Goal: Transaction & Acquisition: Obtain resource

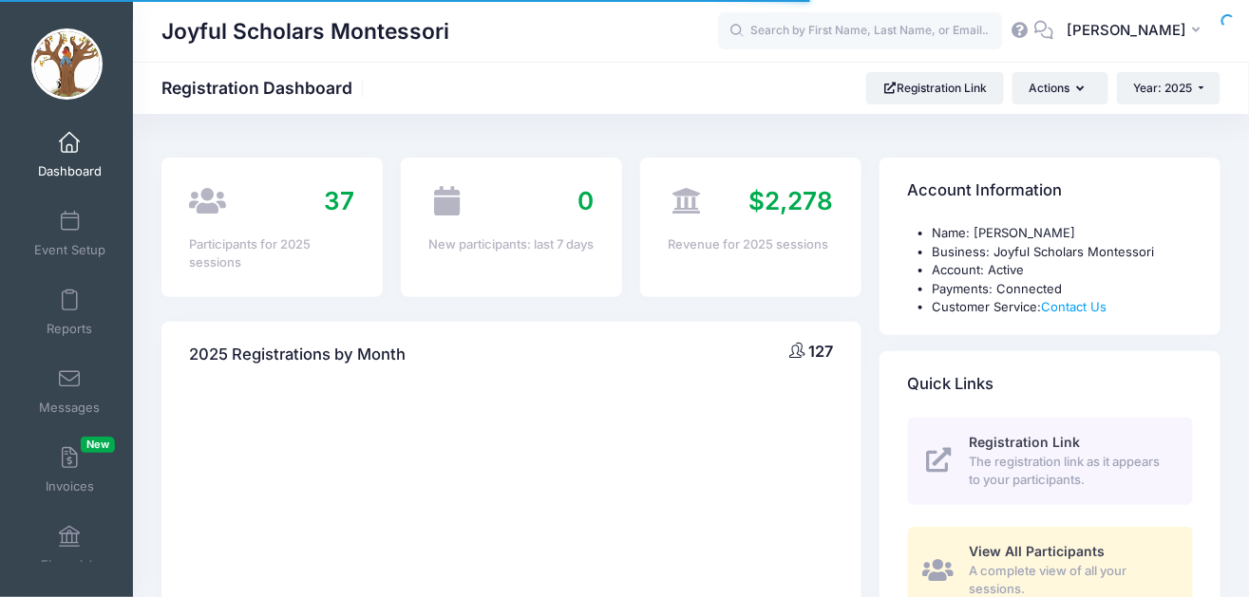
select select
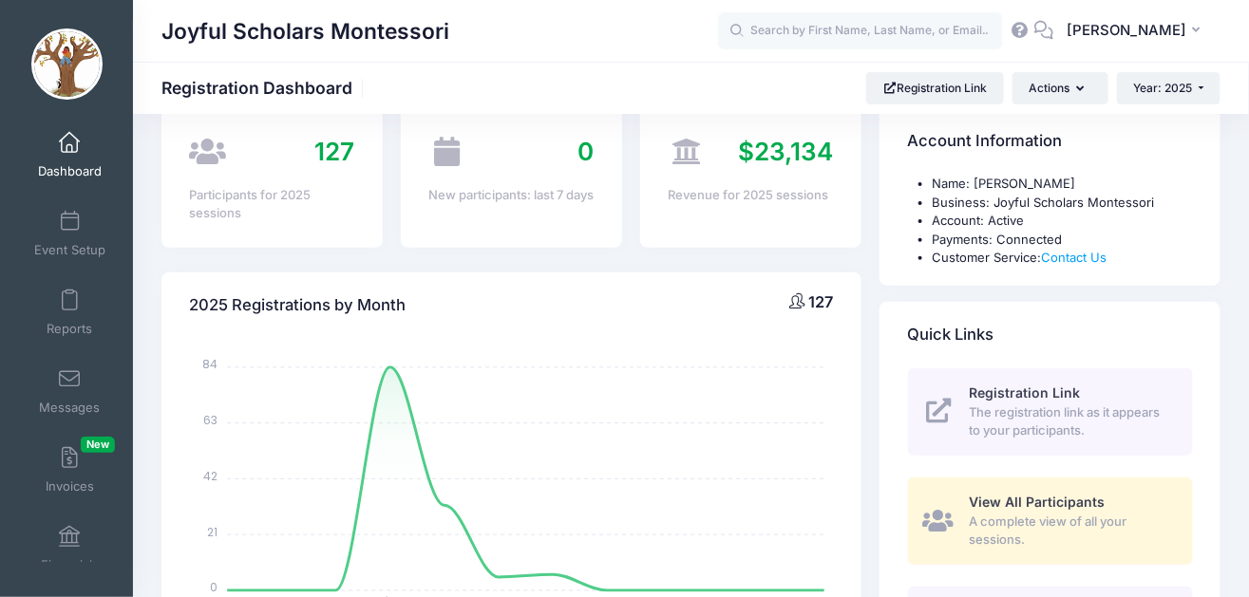
scroll to position [63, 0]
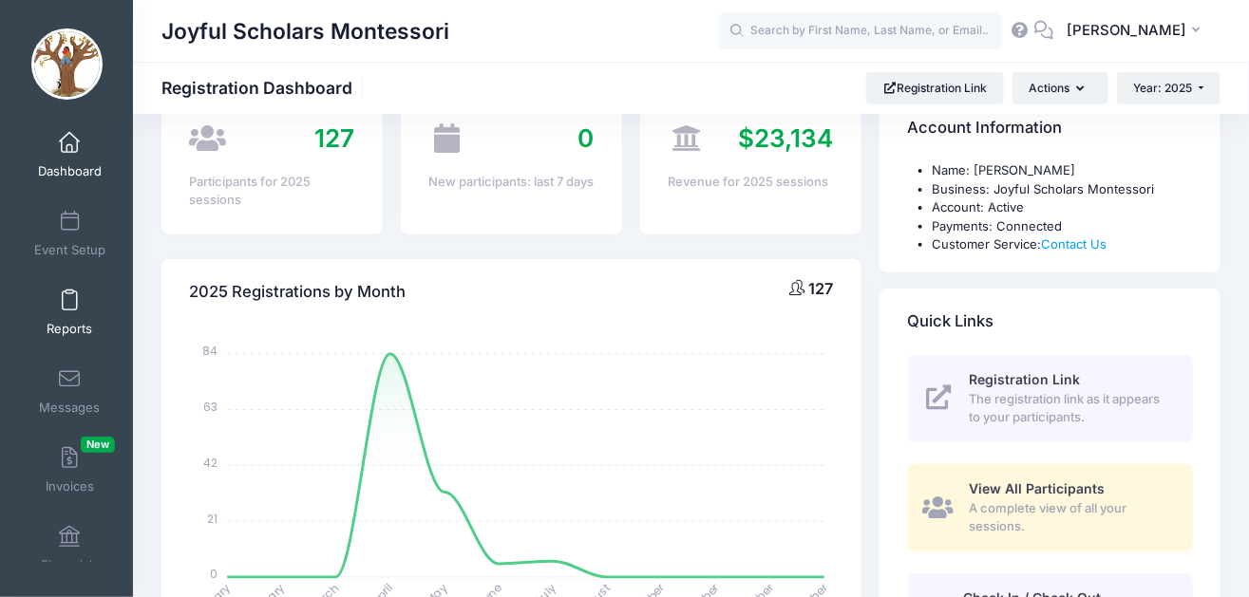
click at [71, 332] on span "Reports" at bounding box center [70, 329] width 46 height 16
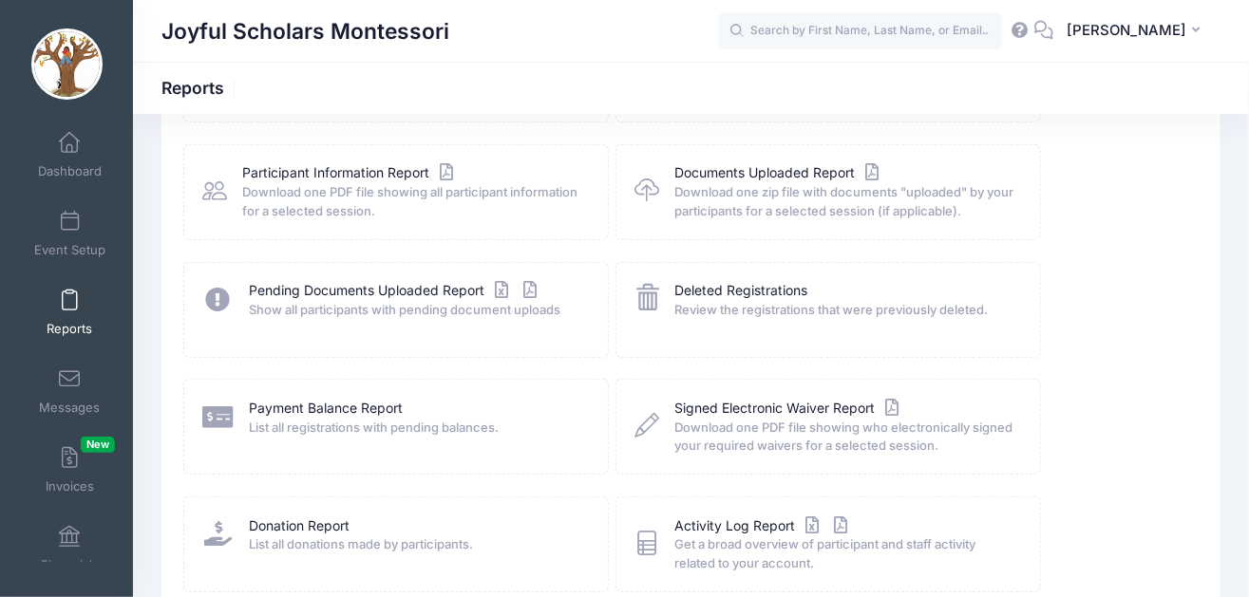
scroll to position [205, 0]
click at [345, 176] on link "Participant Information Report" at bounding box center [351, 175] width 216 height 20
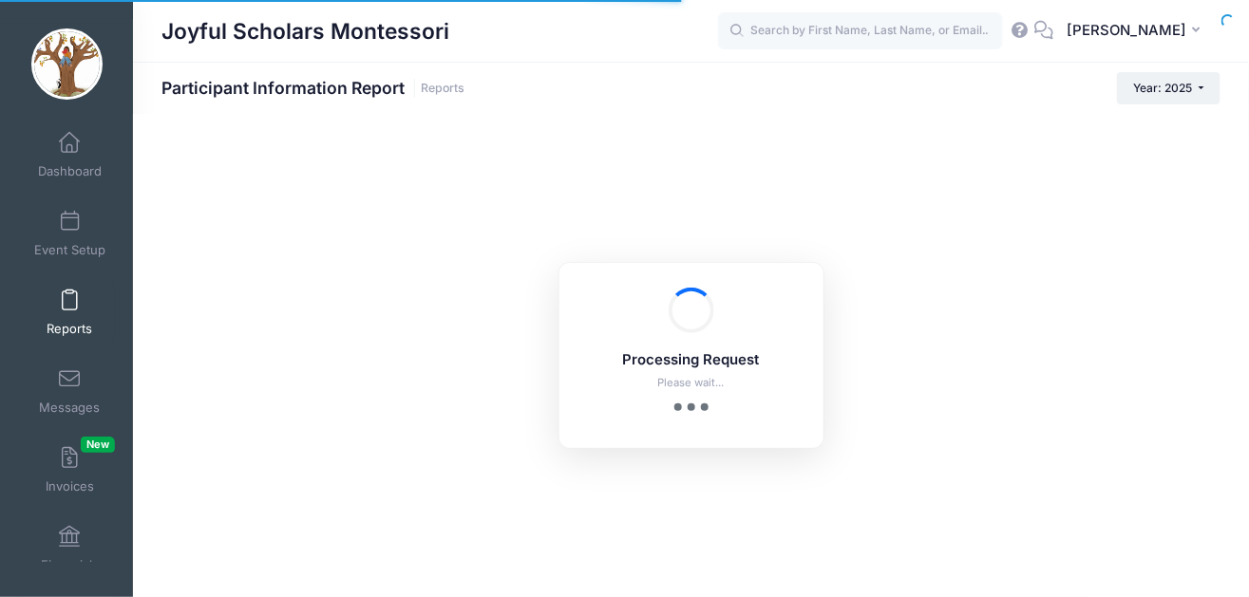
checkbox input "true"
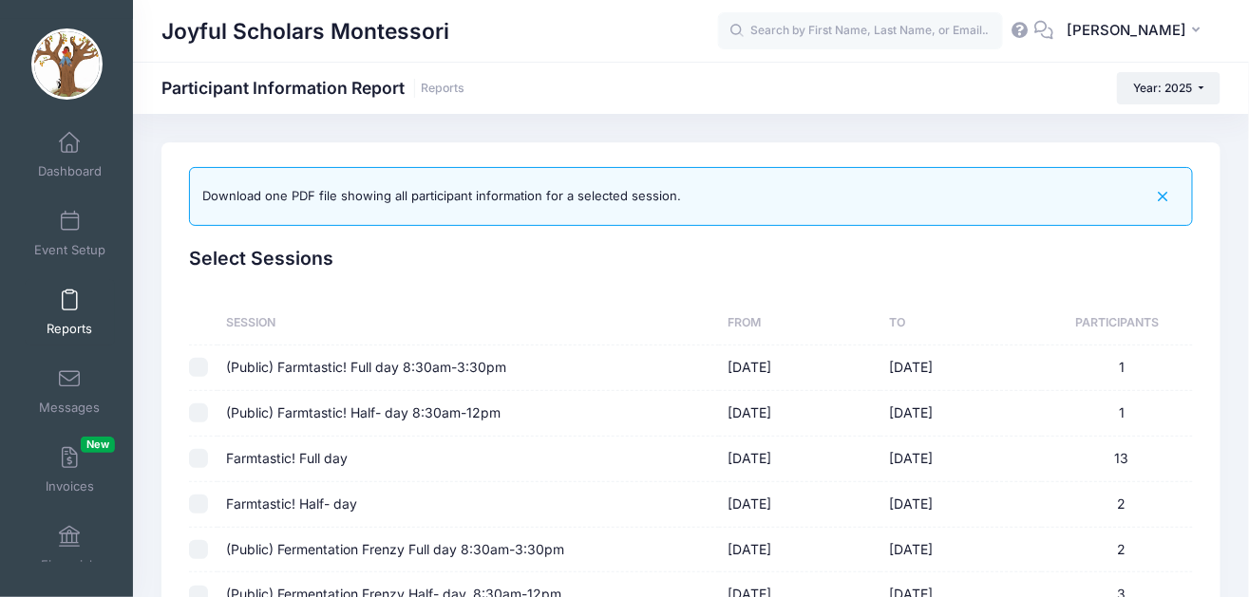
click at [200, 370] on input "checkbox" at bounding box center [198, 367] width 19 height 19
click at [475, 367] on td "(Public) Farmtastic! Full day 8:30am-3:30pm" at bounding box center [469, 369] width 502 height 46
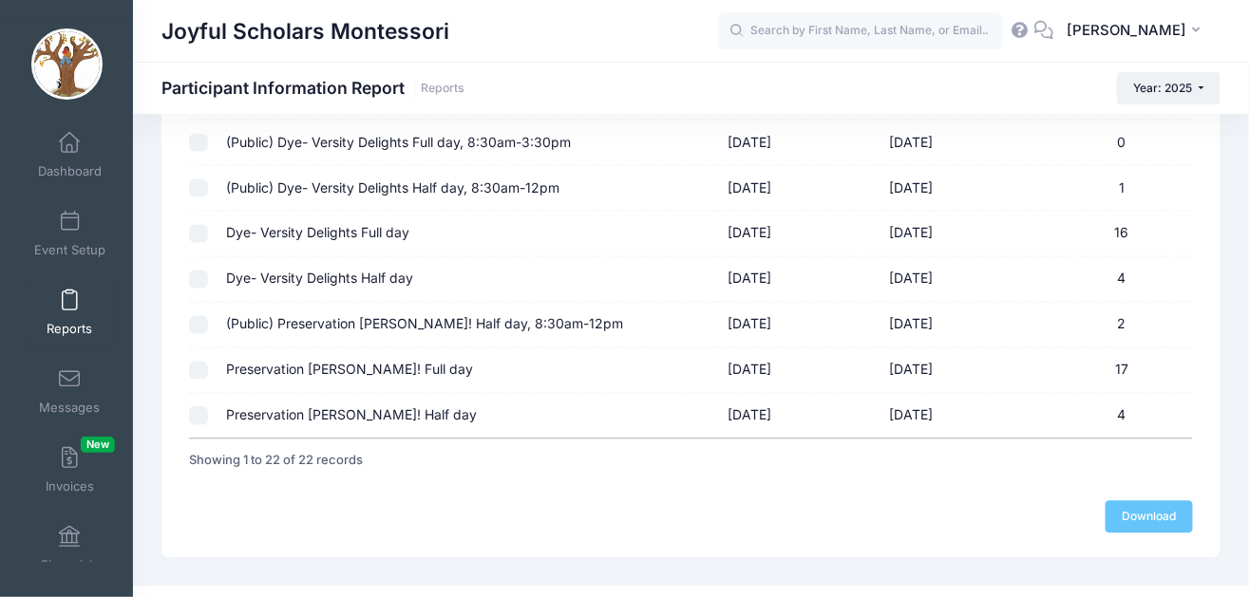
scroll to position [930, 0]
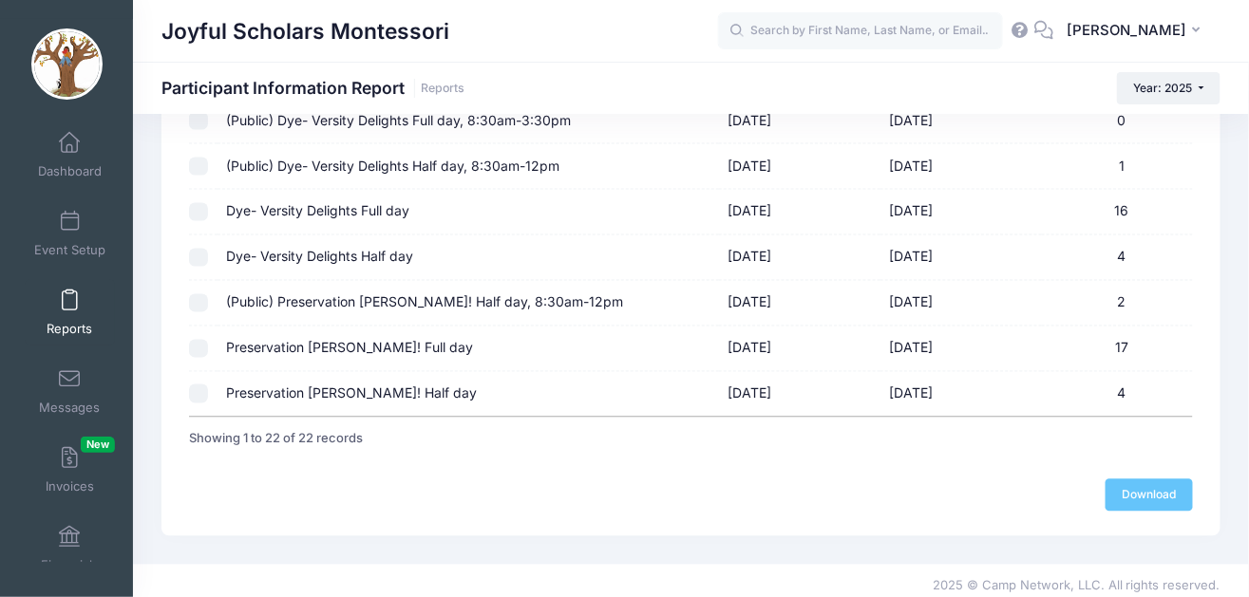
click at [1162, 480] on div "Download" at bounding box center [691, 496] width 1004 height 32
click at [1157, 490] on div "Download" at bounding box center [691, 496] width 1004 height 32
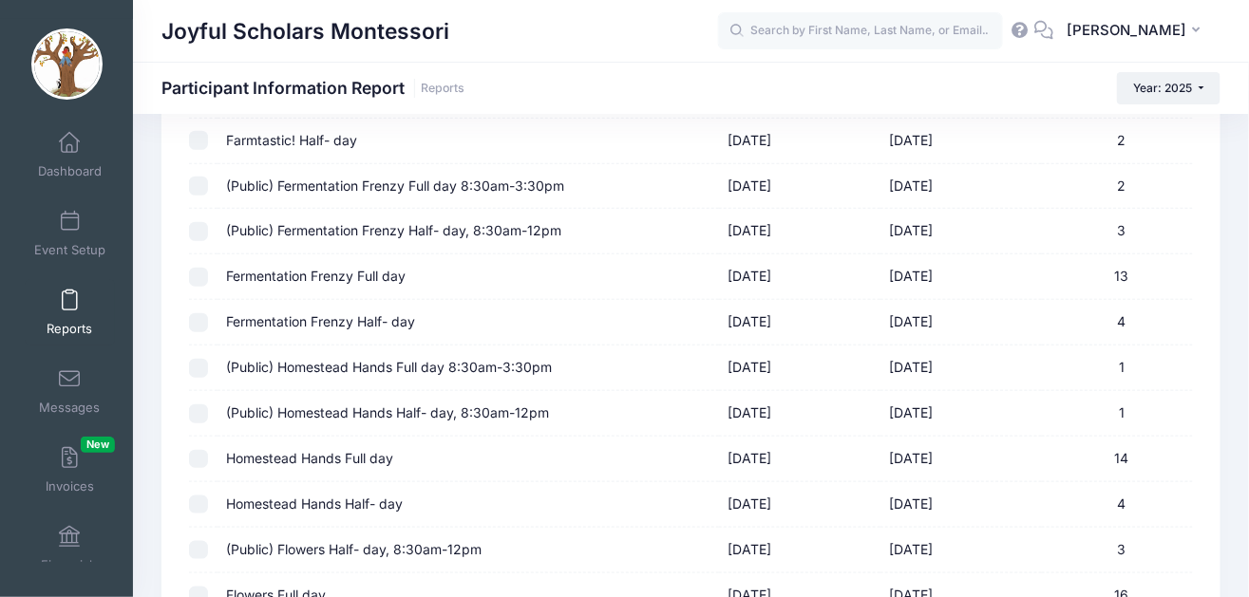
scroll to position [0, 0]
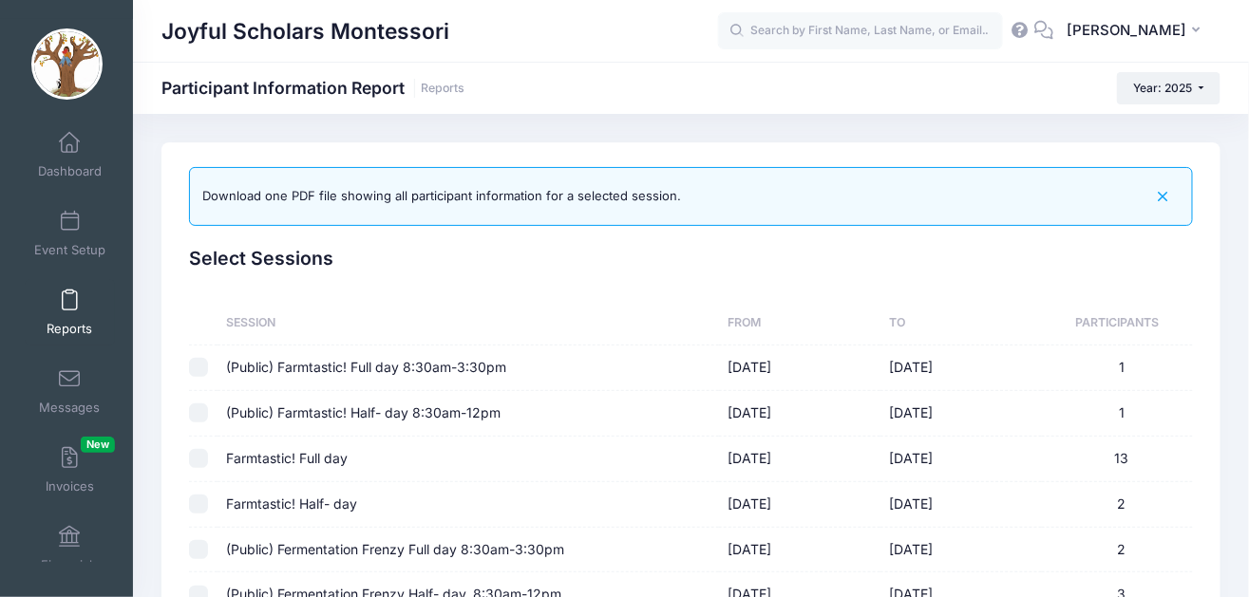
click at [195, 370] on input "checkbox" at bounding box center [198, 367] width 19 height 19
checkbox input "true"
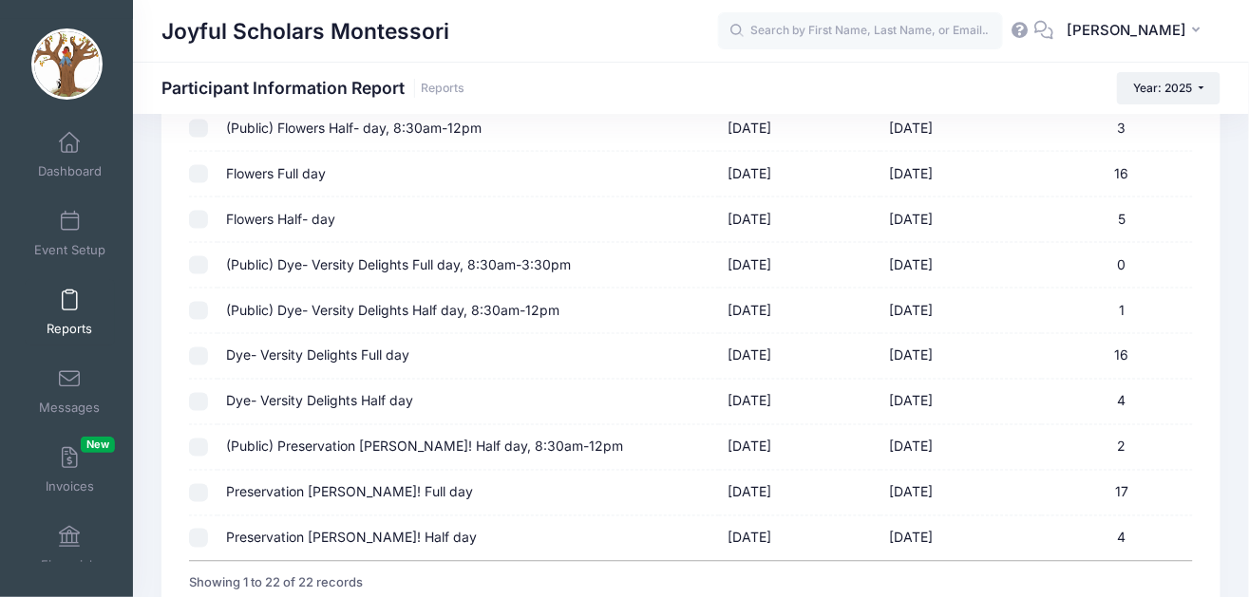
scroll to position [884, 0]
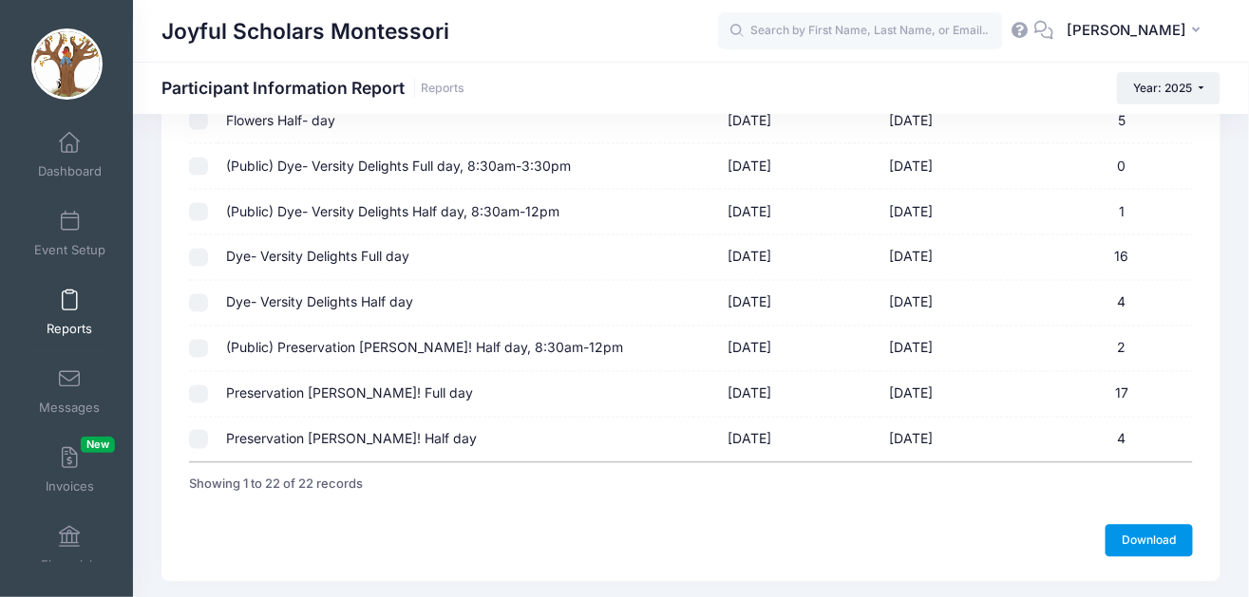
click at [1138, 534] on link "Download" at bounding box center [1149, 541] width 87 height 32
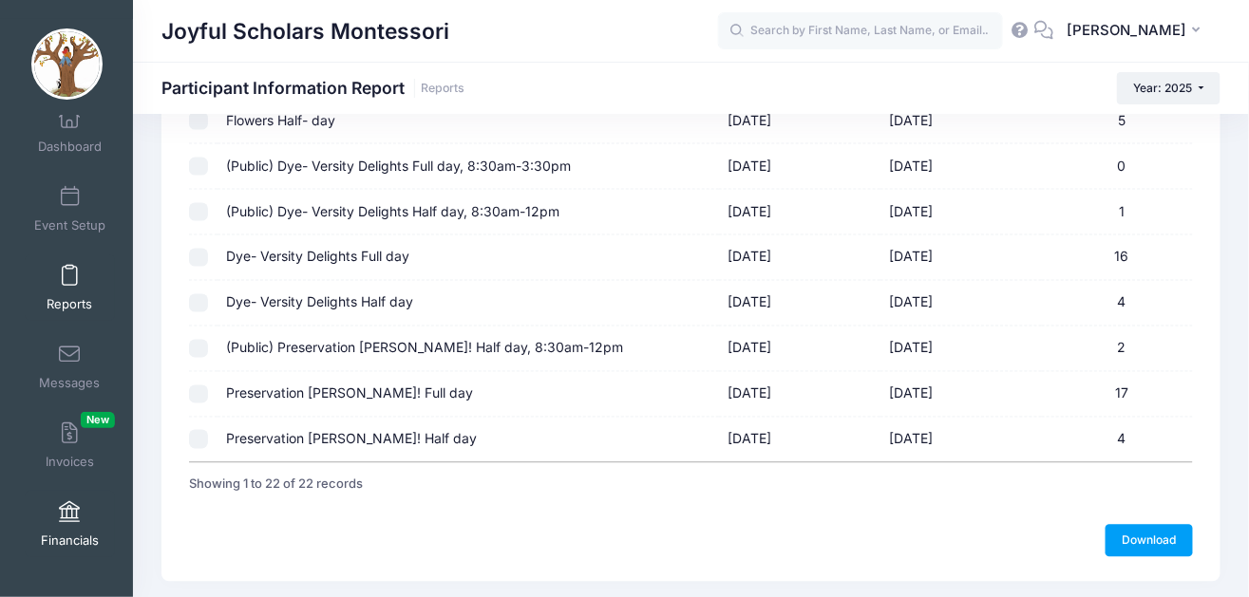
click at [74, 533] on span "Financials" at bounding box center [70, 541] width 58 height 16
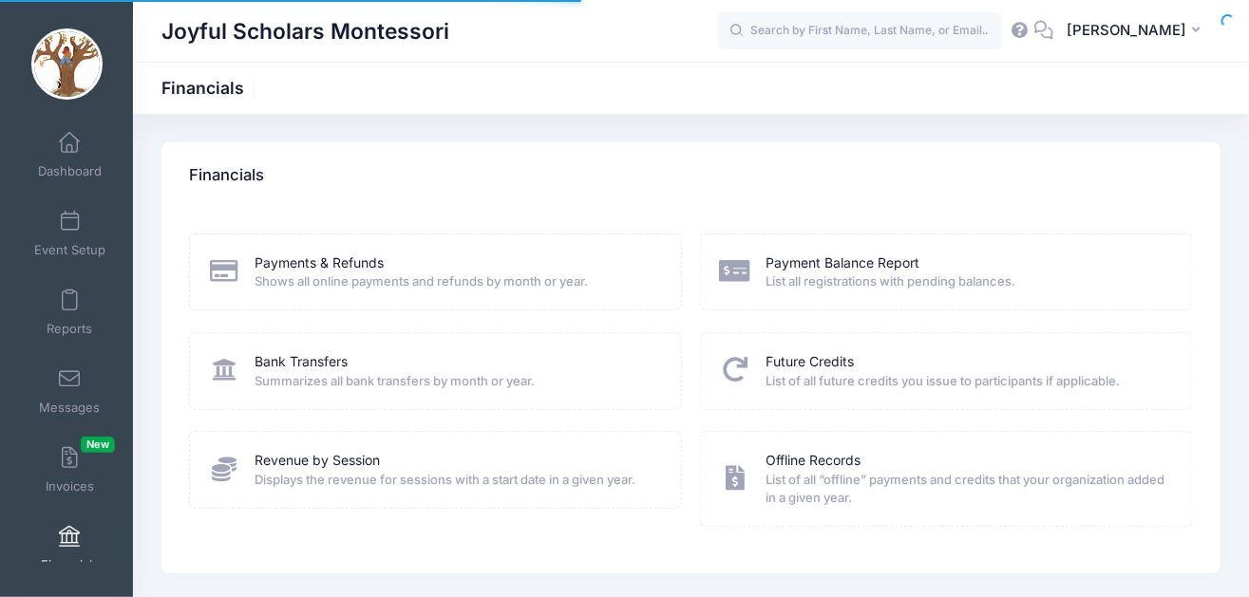
scroll to position [25, 0]
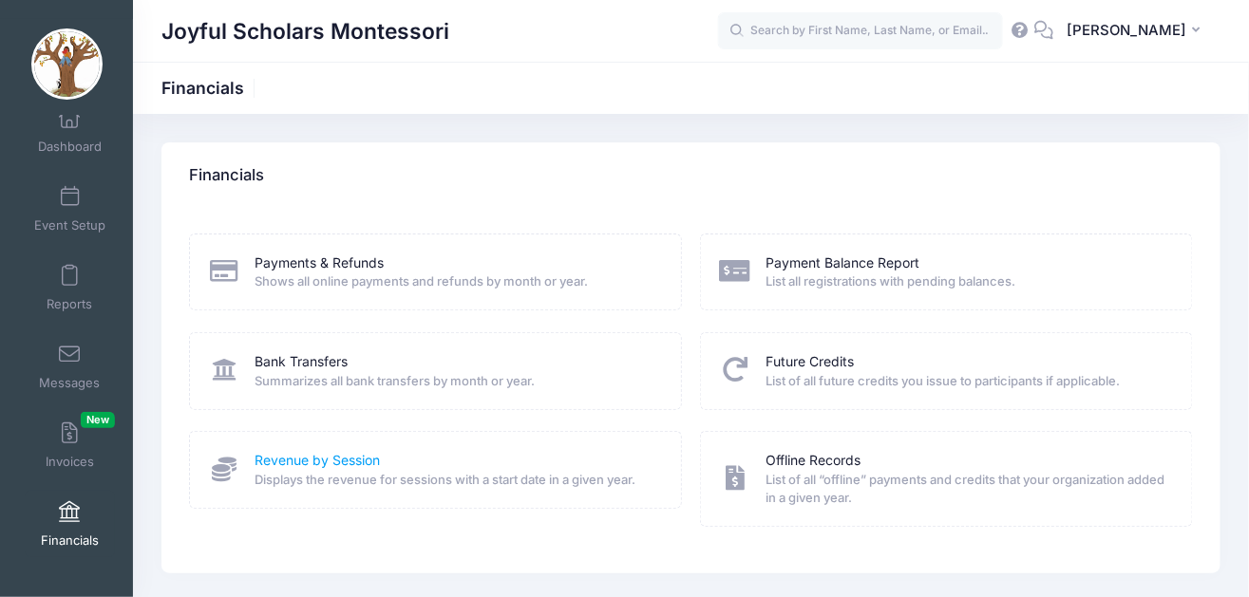
click at [331, 460] on link "Revenue by Session" at bounding box center [318, 461] width 125 height 20
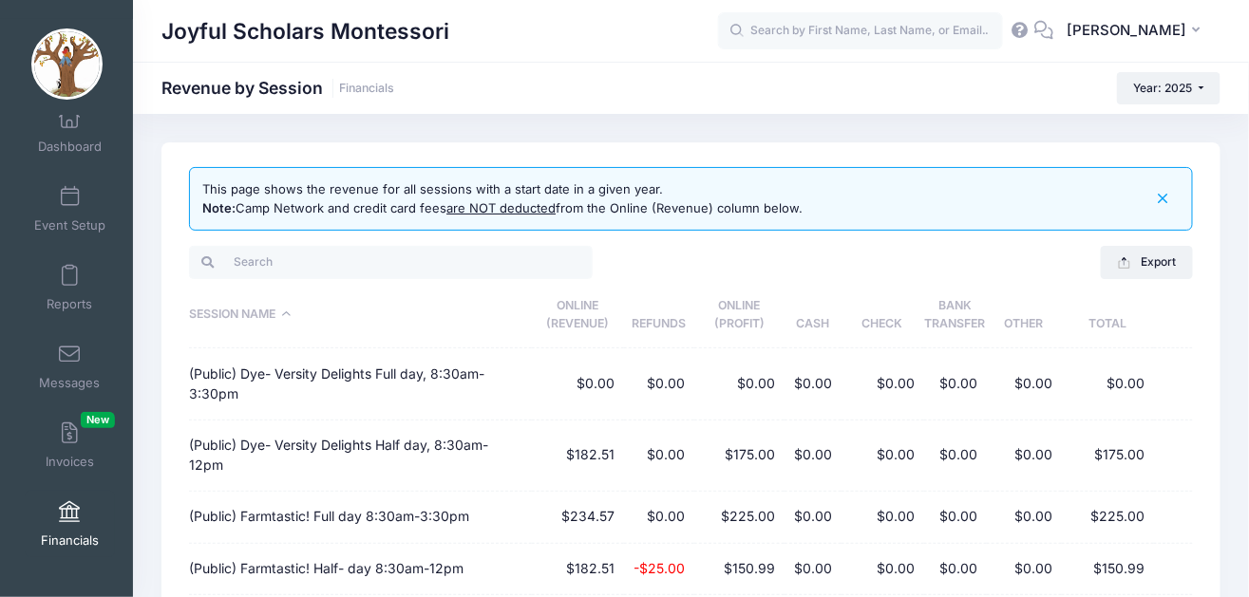
click at [69, 506] on span at bounding box center [69, 513] width 0 height 21
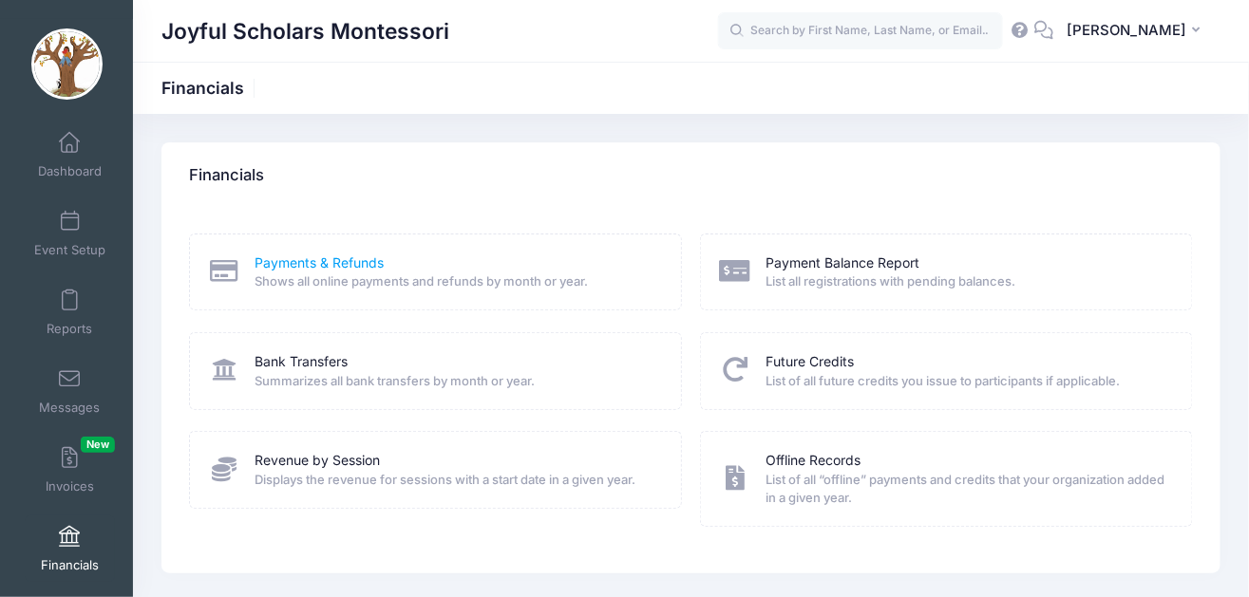
click at [333, 261] on link "Payments & Refunds" at bounding box center [320, 264] width 129 height 20
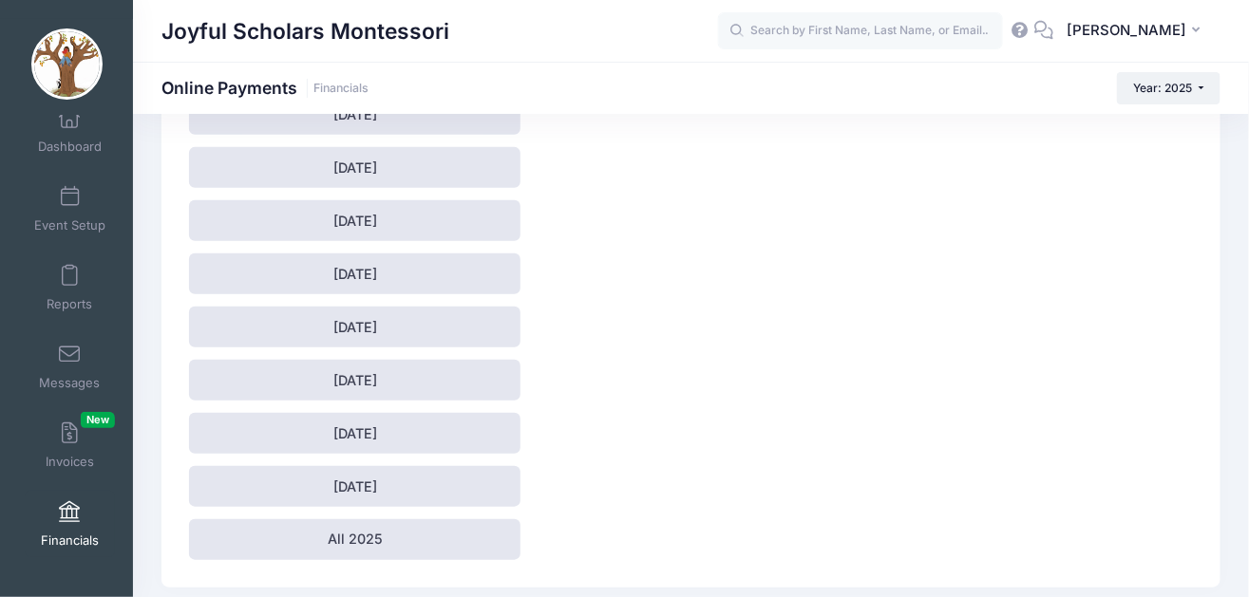
scroll to position [297, 0]
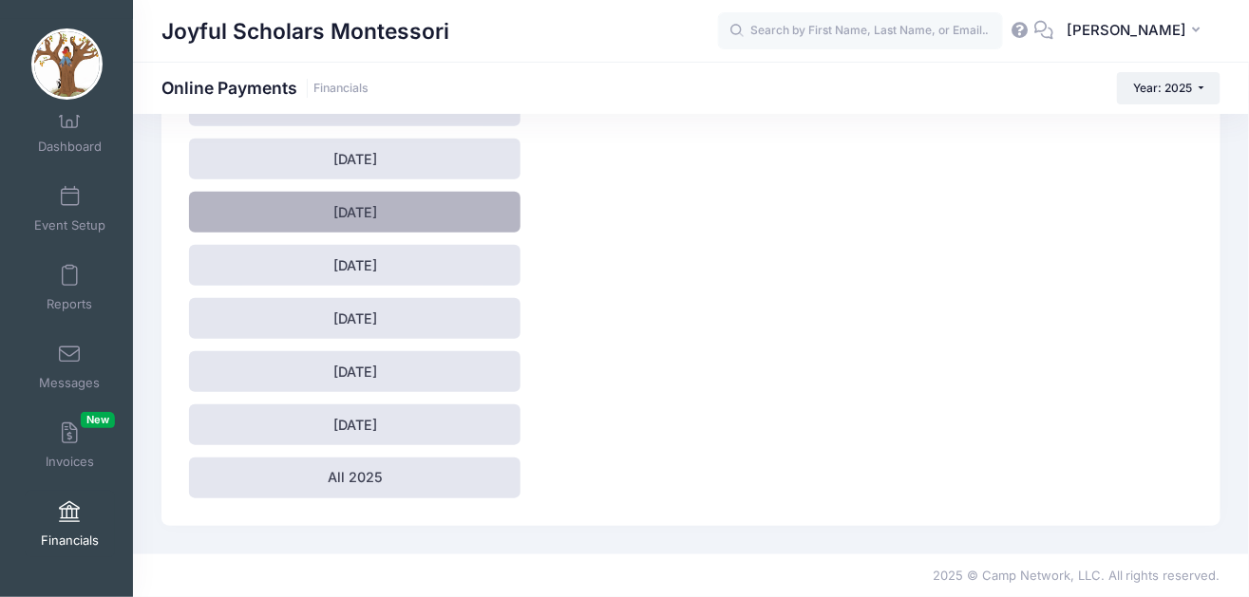
click at [367, 216] on link "[DATE]" at bounding box center [355, 212] width 332 height 41
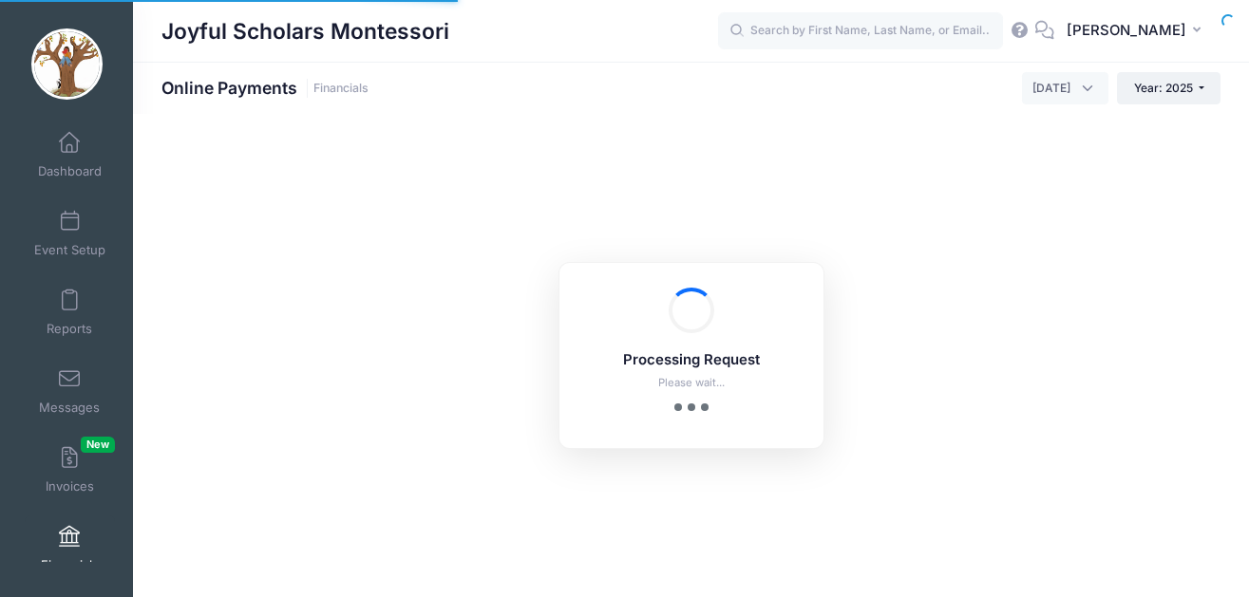
select select "10"
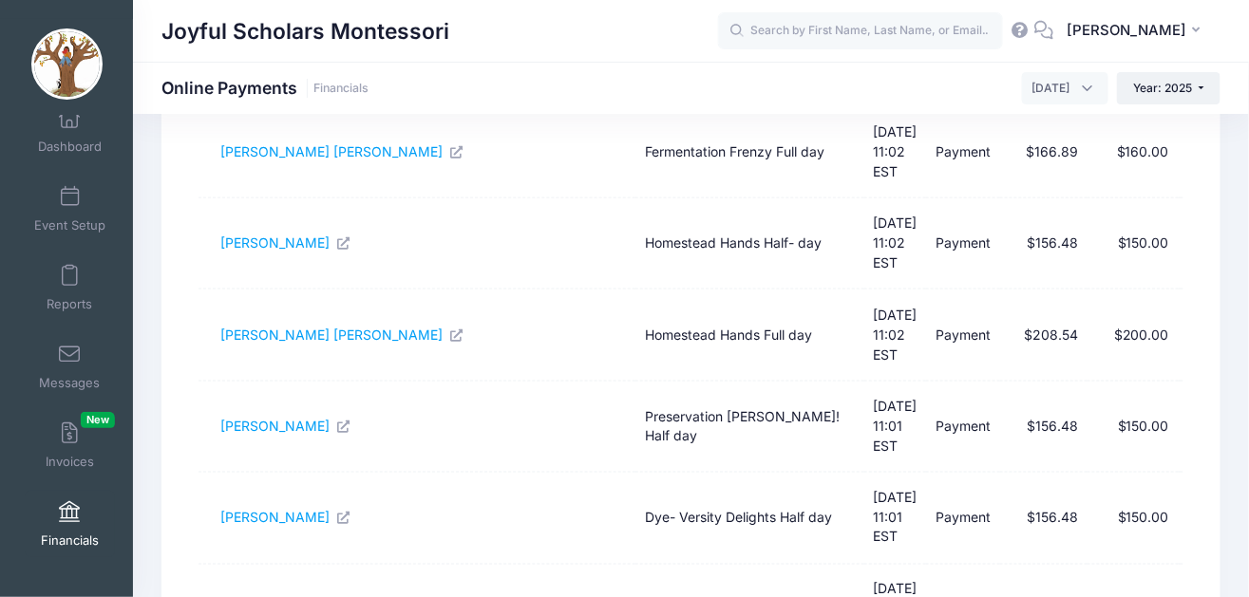
scroll to position [711, 0]
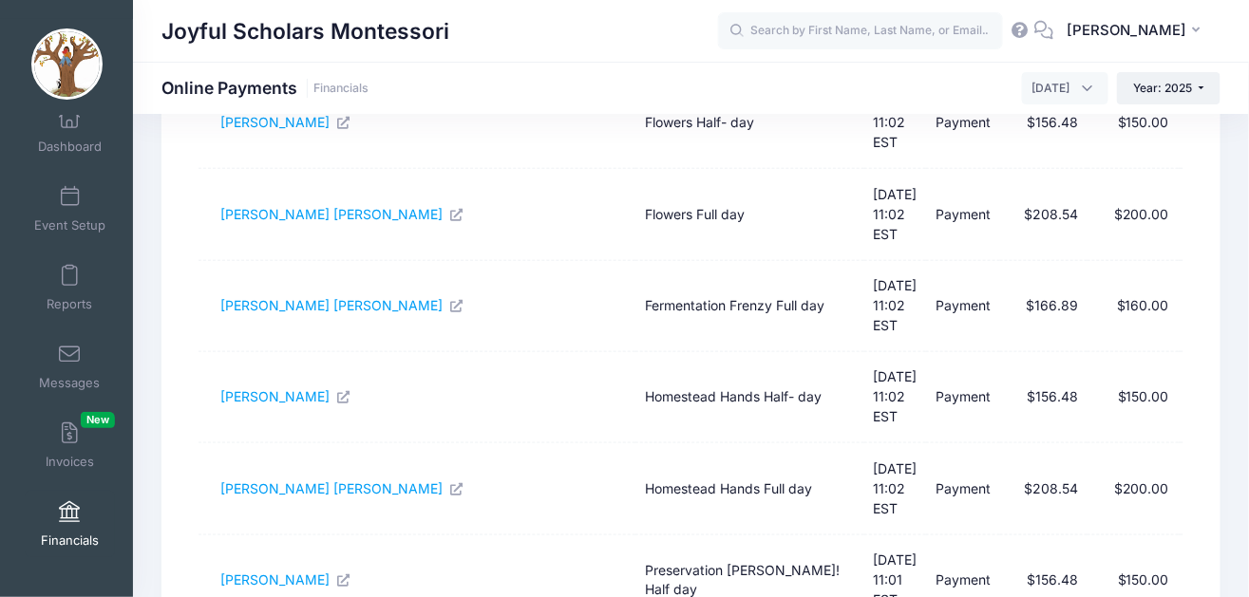
scroll to position [0, 0]
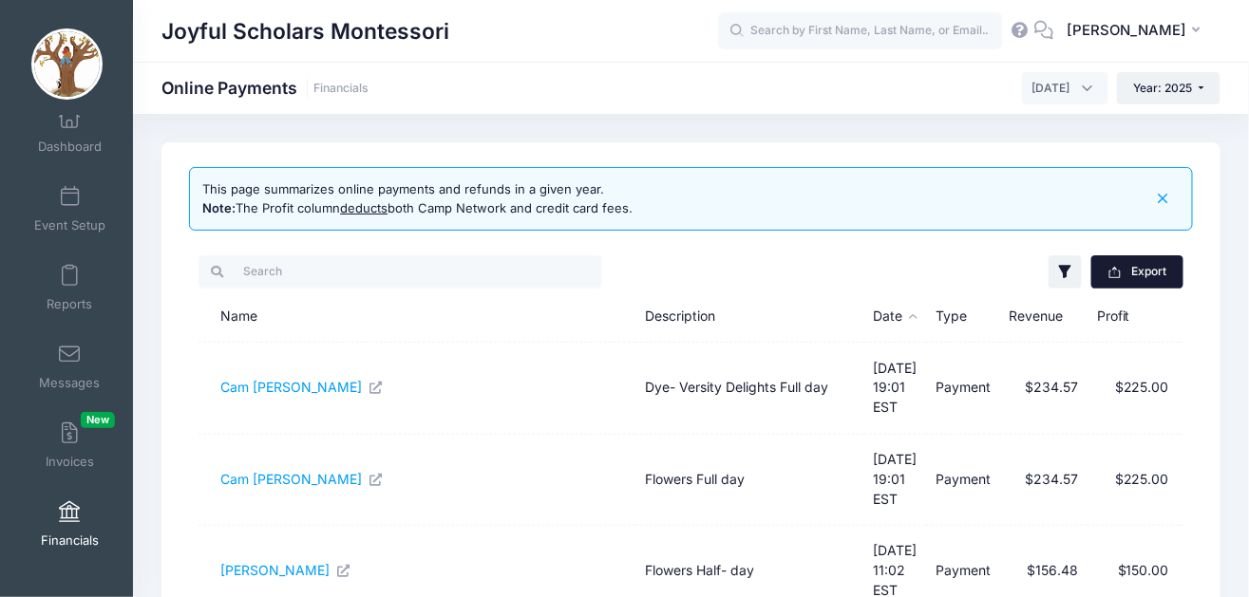
click at [1157, 271] on button "Export" at bounding box center [1137, 272] width 92 height 32
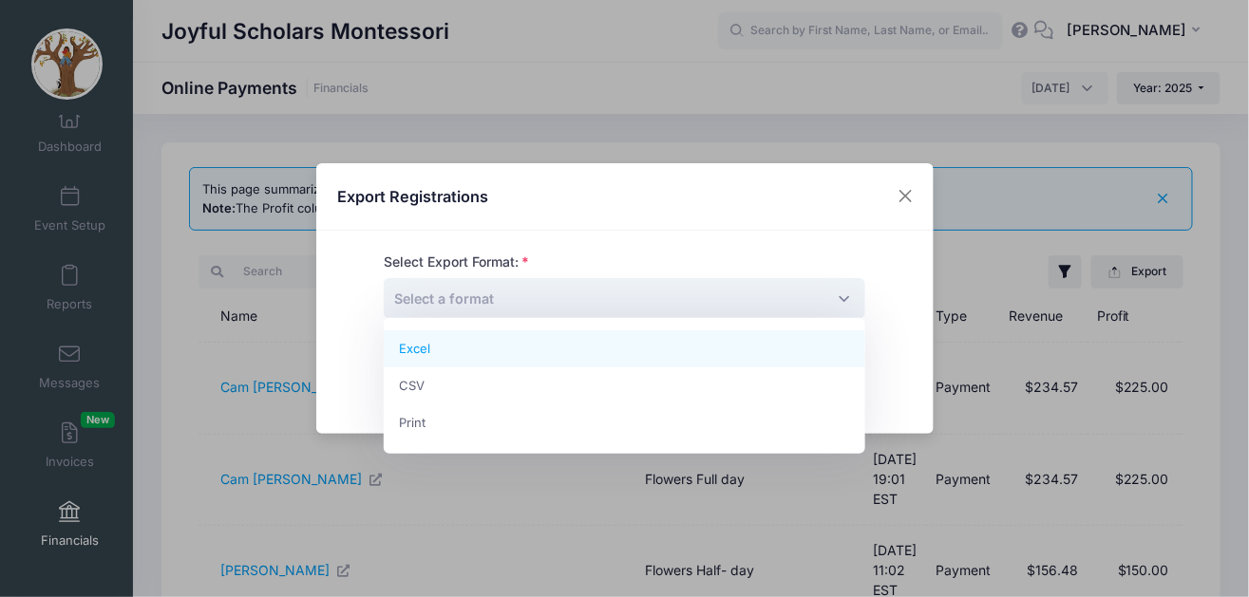
click at [837, 297] on span "Select a format" at bounding box center [625, 298] width 482 height 41
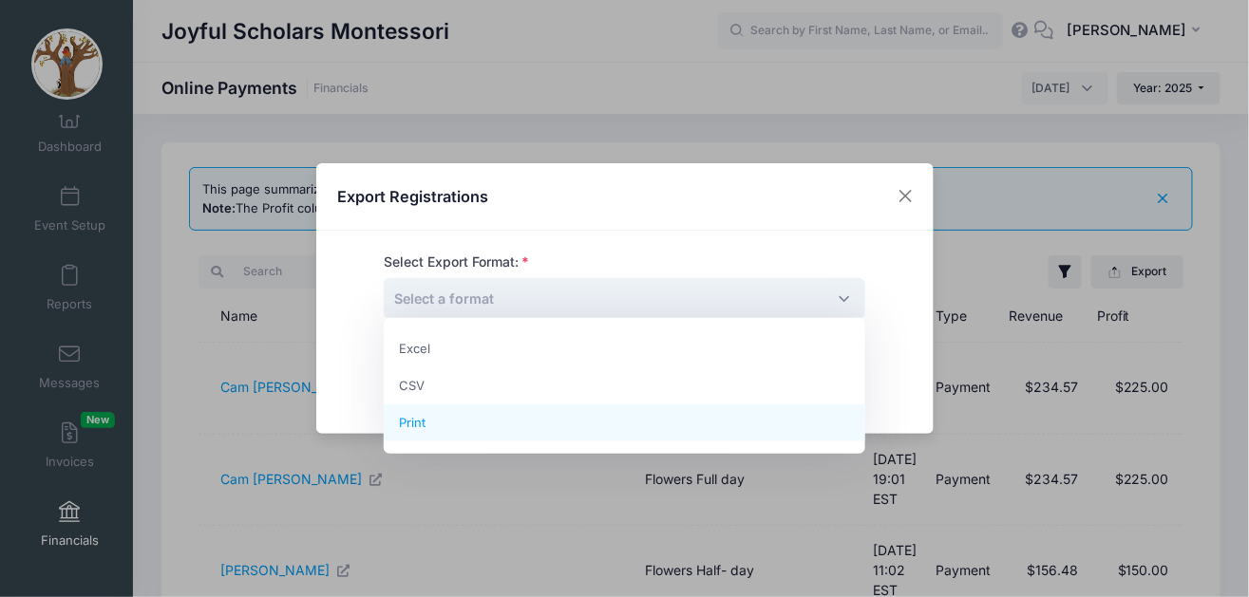
select select "print"
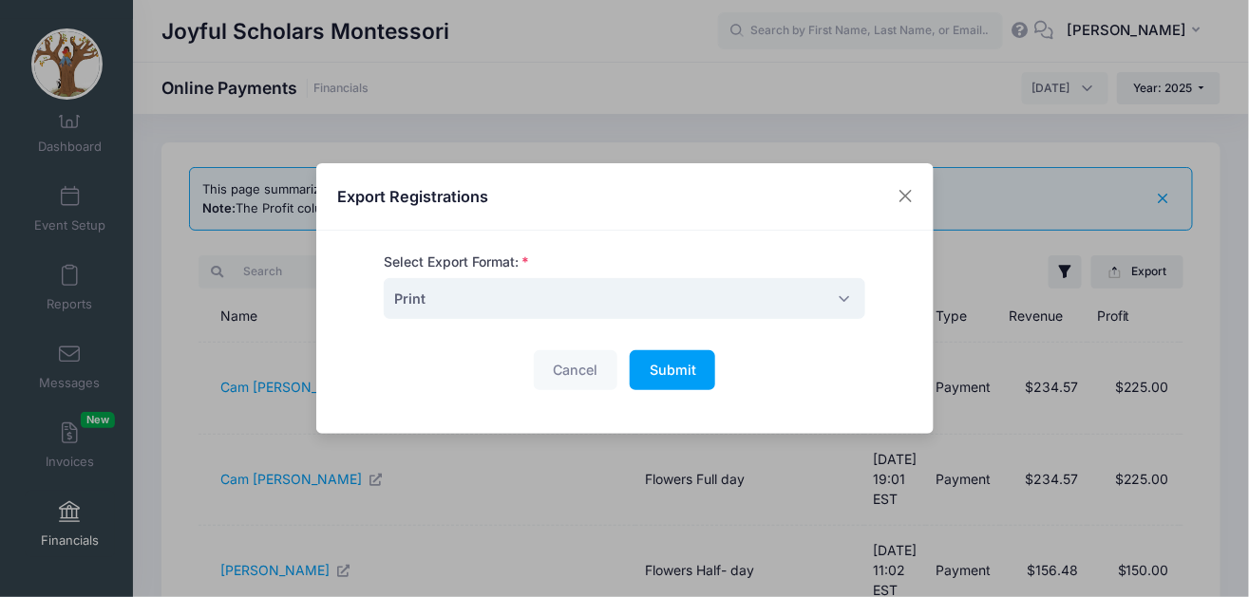
click at [844, 301] on span "Print" at bounding box center [625, 298] width 482 height 41
click at [679, 365] on span "Submit" at bounding box center [673, 370] width 47 height 16
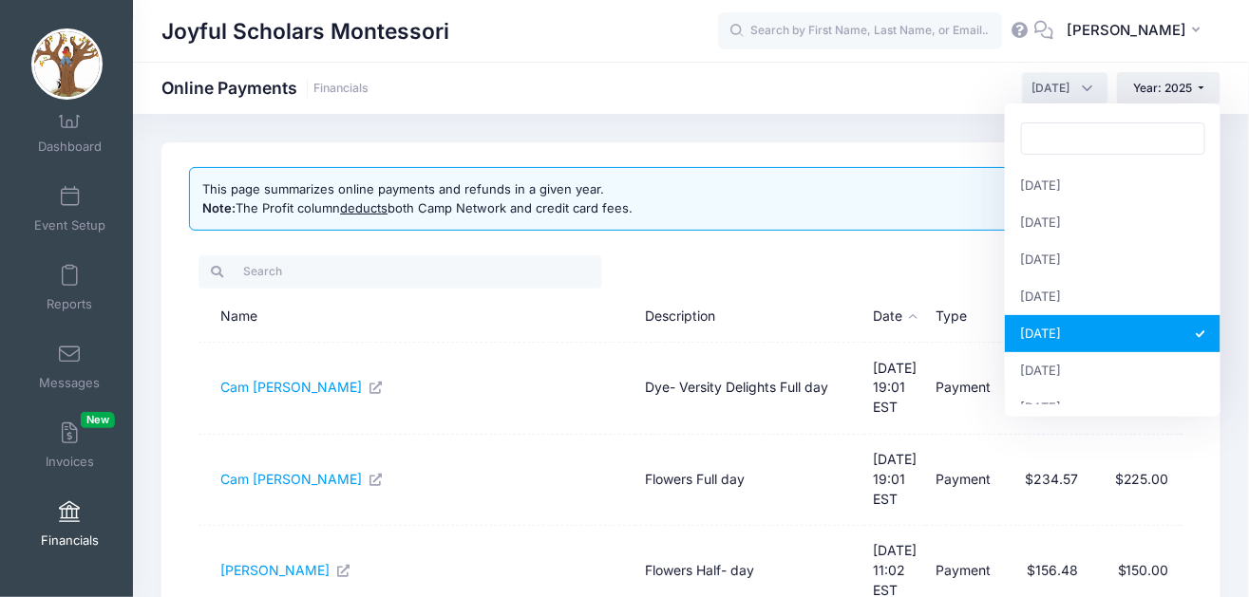
click at [1084, 88] on span "May 2025" at bounding box center [1065, 88] width 86 height 32
select select "6"
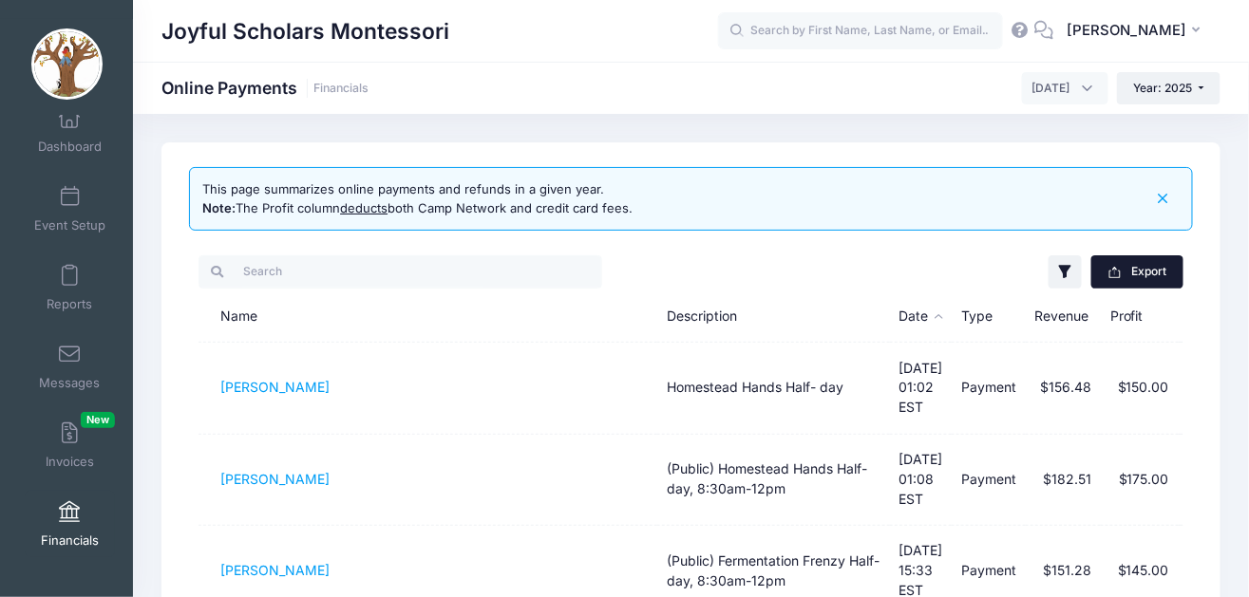
click at [1152, 265] on button "Export" at bounding box center [1137, 272] width 92 height 32
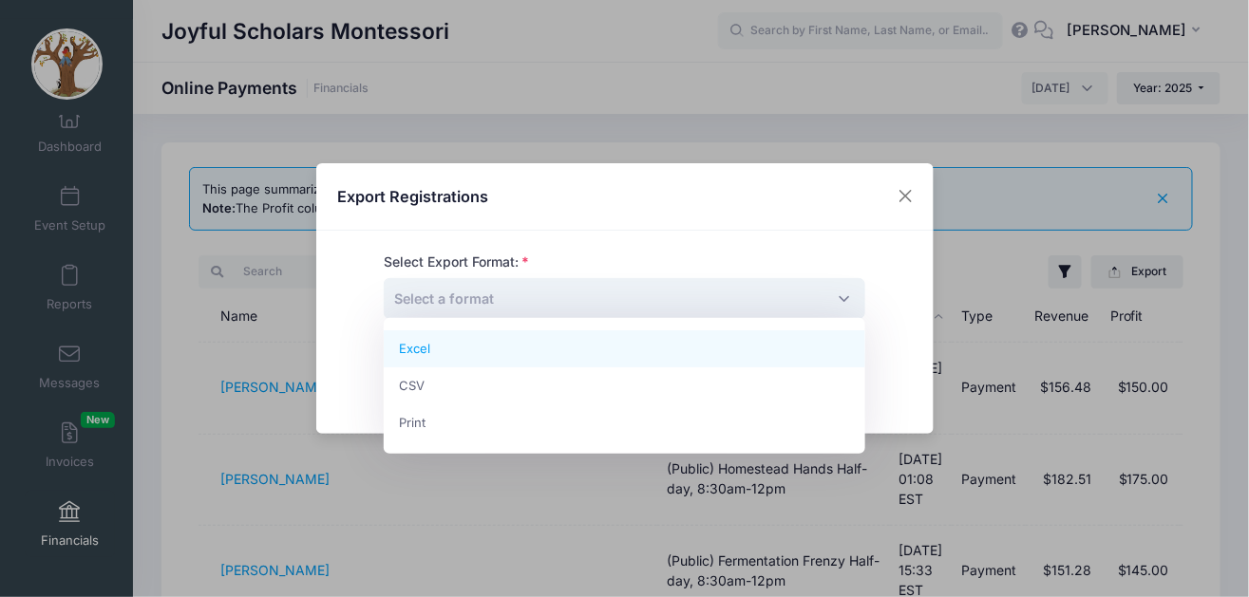
click at [841, 299] on span "Select a format" at bounding box center [625, 298] width 482 height 41
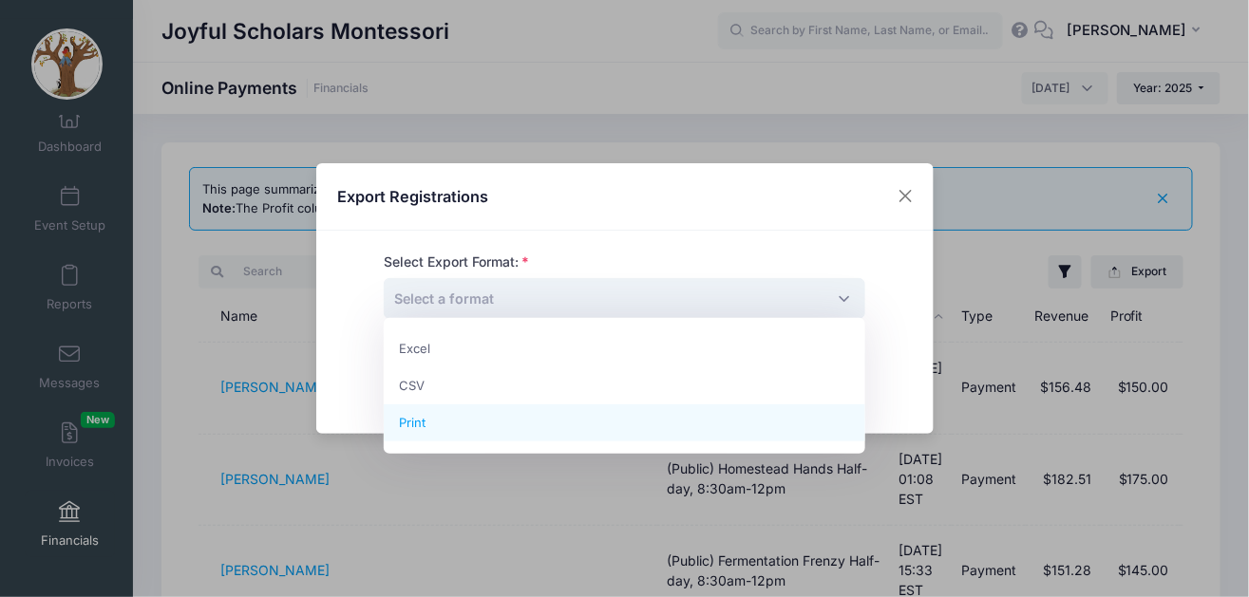
select select "print"
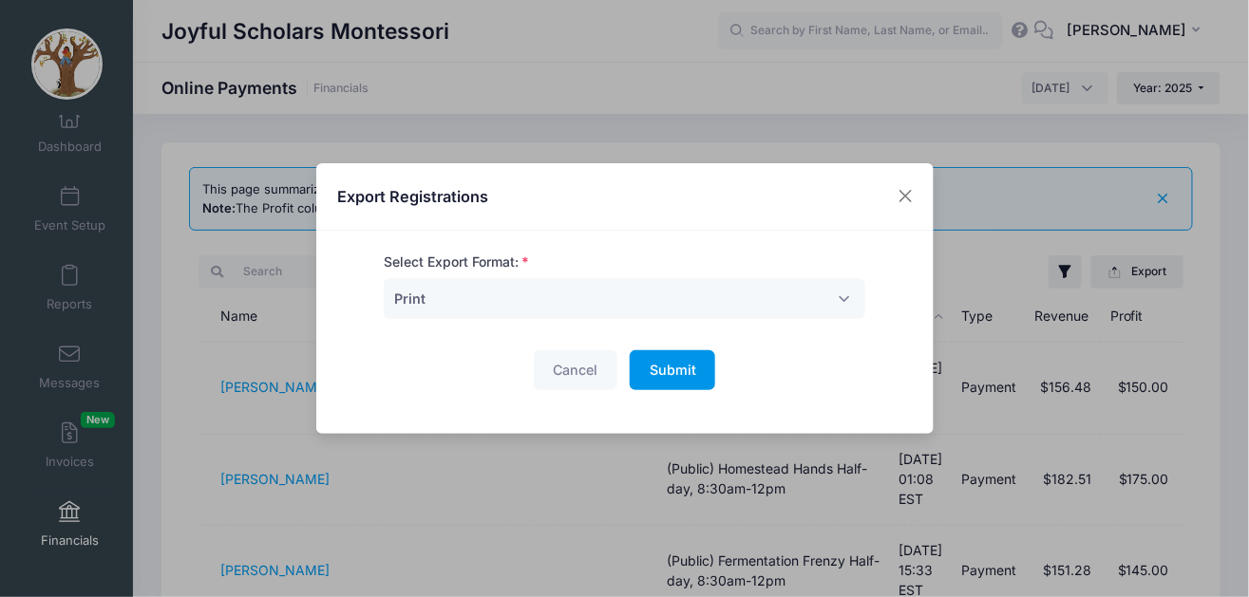
click at [701, 371] on button "Submit Please wait..." at bounding box center [672, 371] width 85 height 41
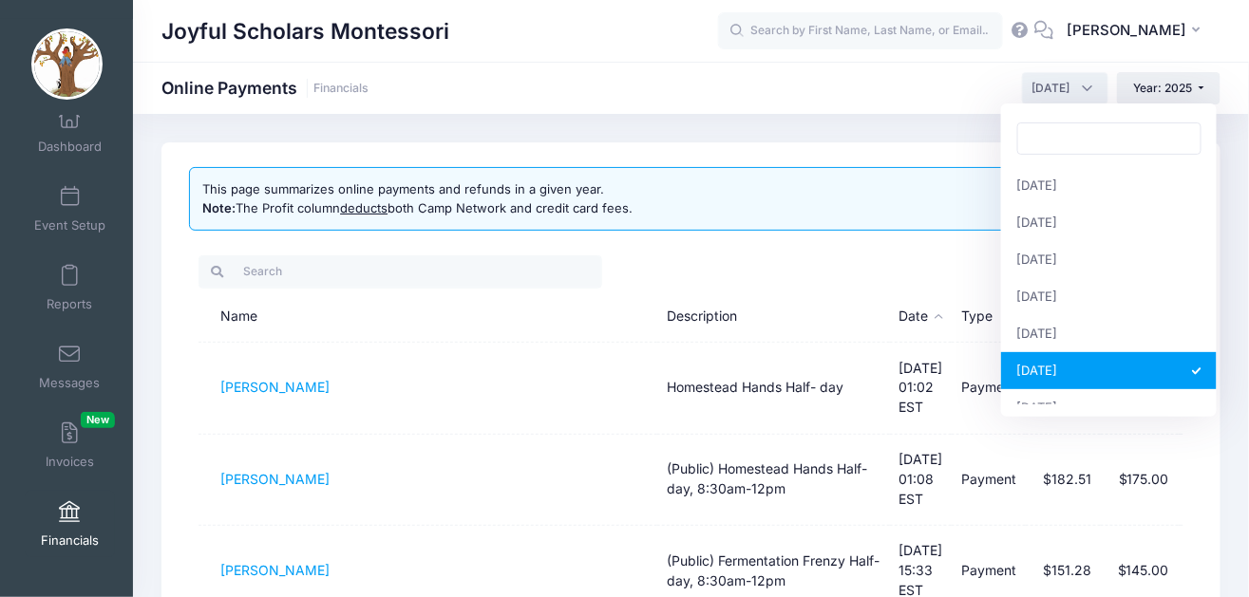
click at [1088, 89] on span "June 2025" at bounding box center [1065, 88] width 86 height 32
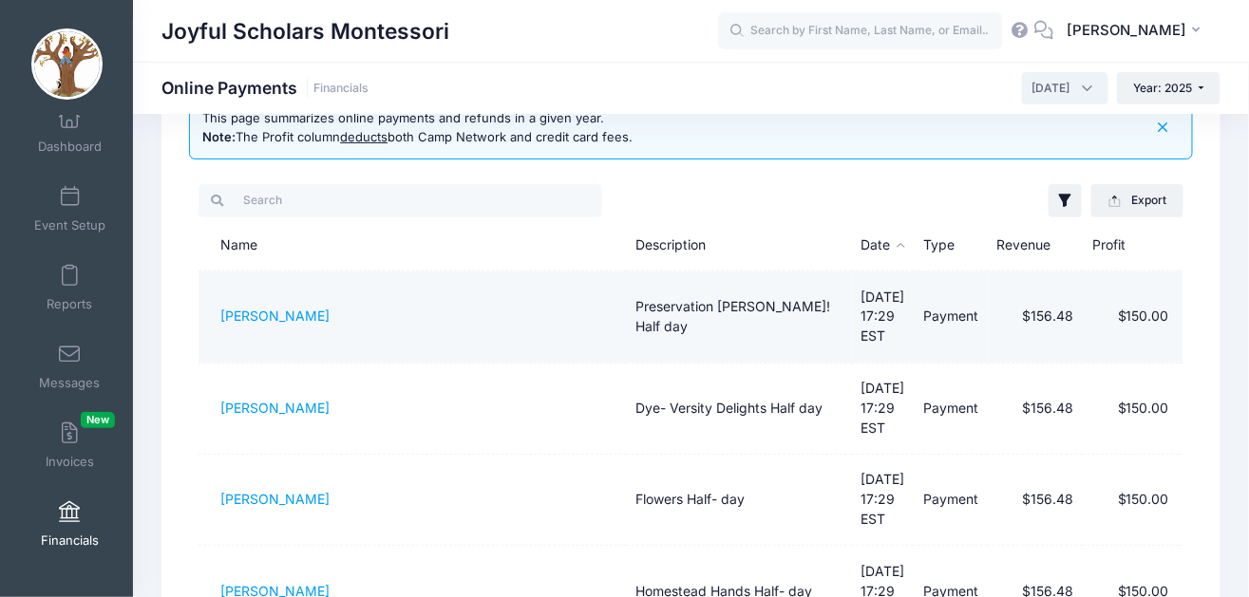
scroll to position [69, 0]
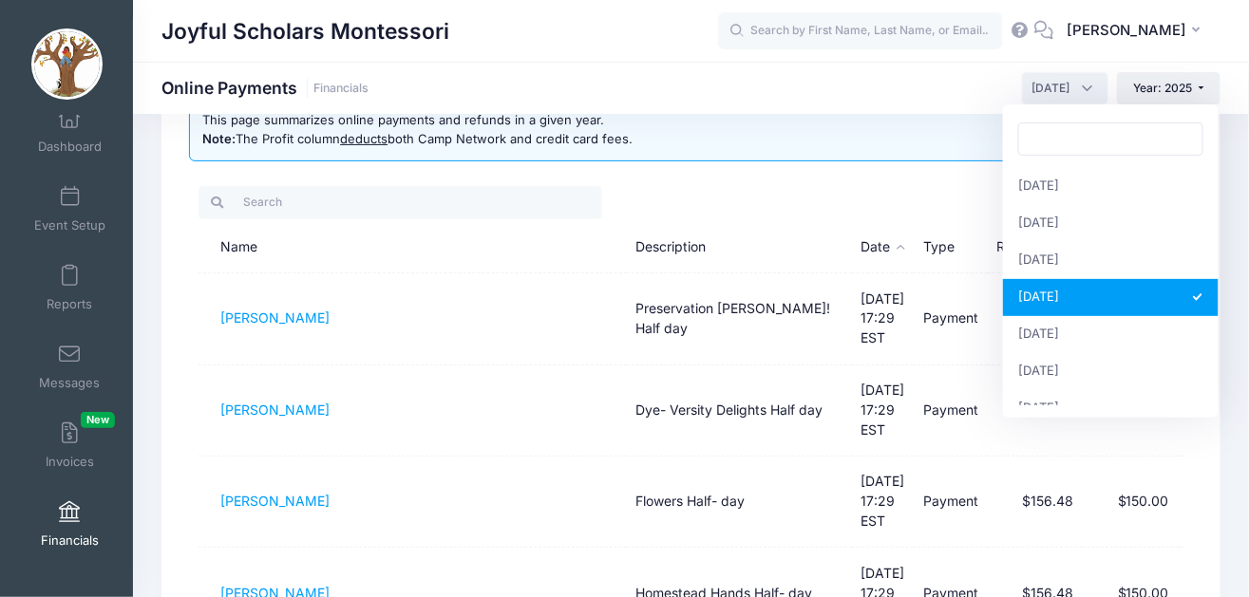
click at [1087, 90] on span "April 2025" at bounding box center [1065, 88] width 86 height 32
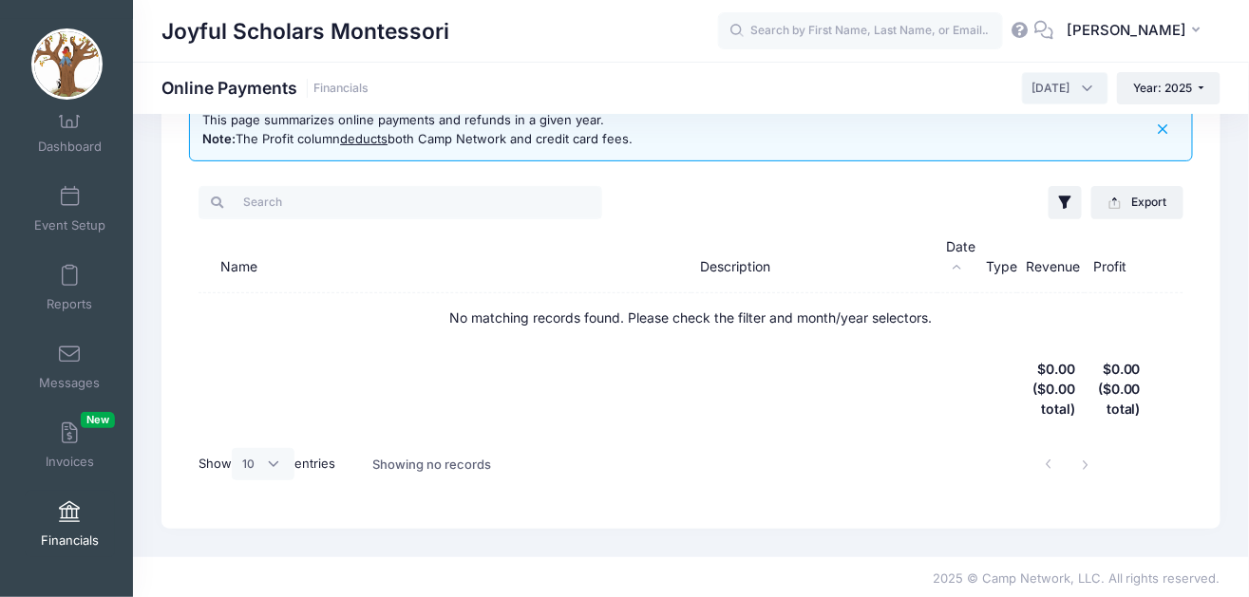
click at [1089, 85] on span "March 2025" at bounding box center [1065, 88] width 86 height 32
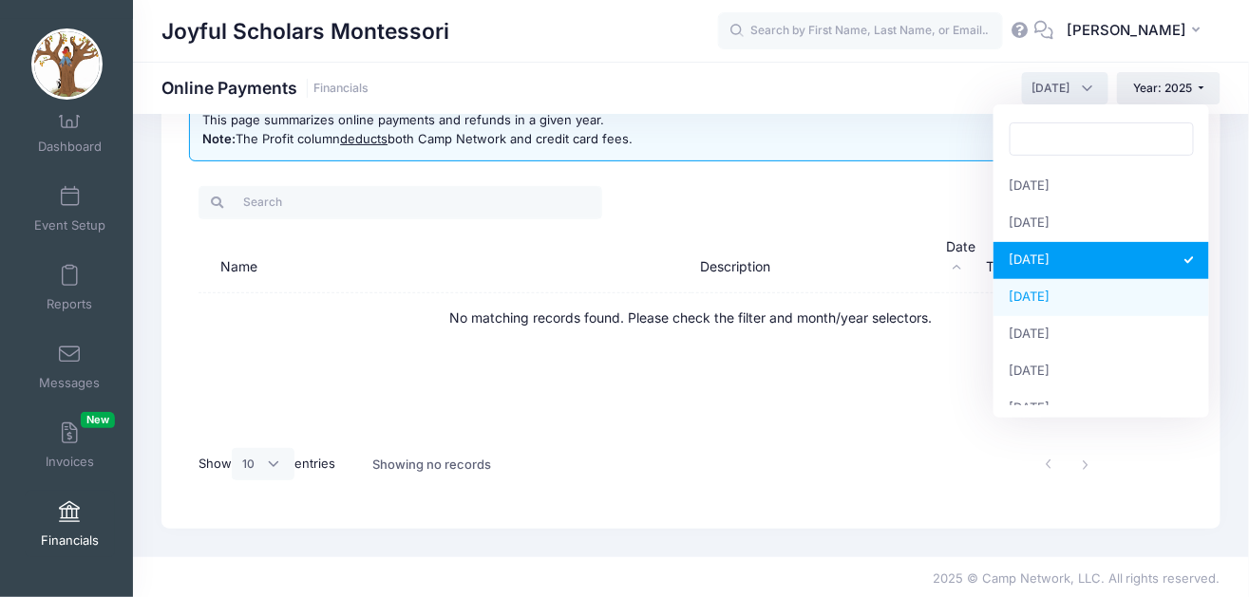
select select "4"
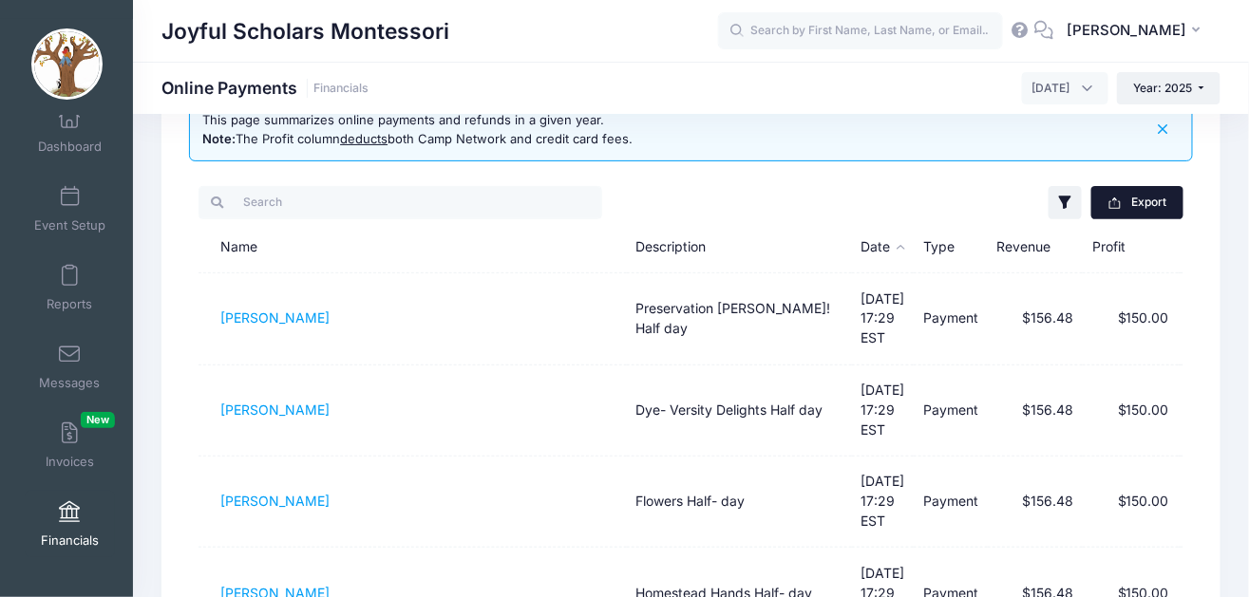
click at [1155, 205] on button "Export" at bounding box center [1137, 202] width 92 height 32
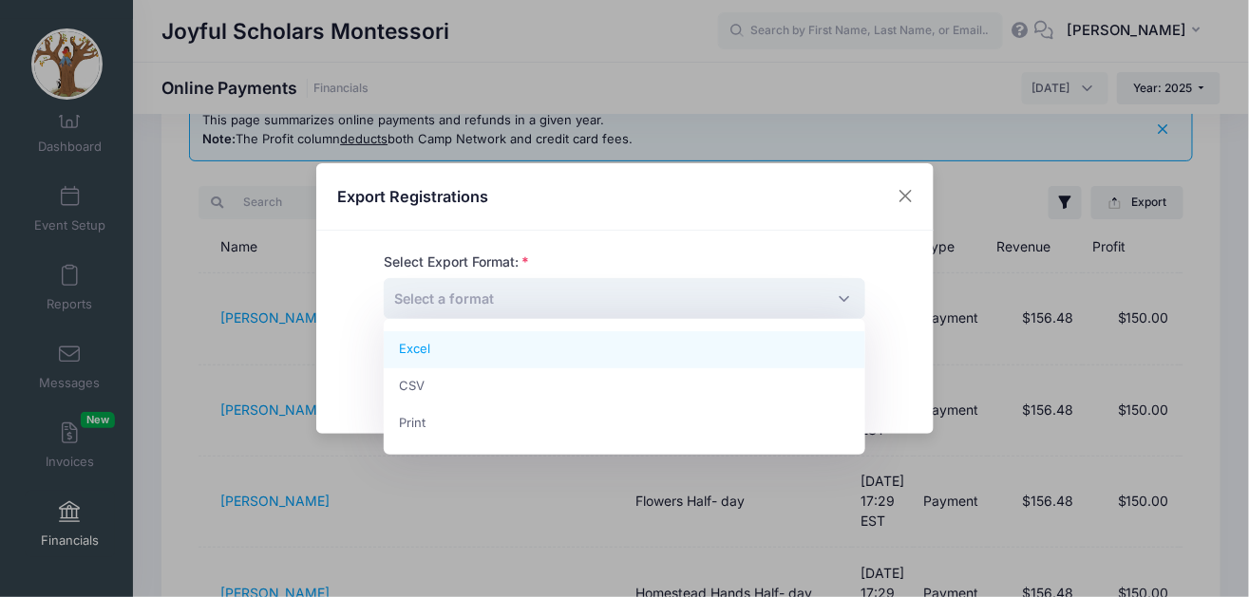
click at [742, 297] on span "Select a format" at bounding box center [625, 298] width 482 height 41
select select "excel"
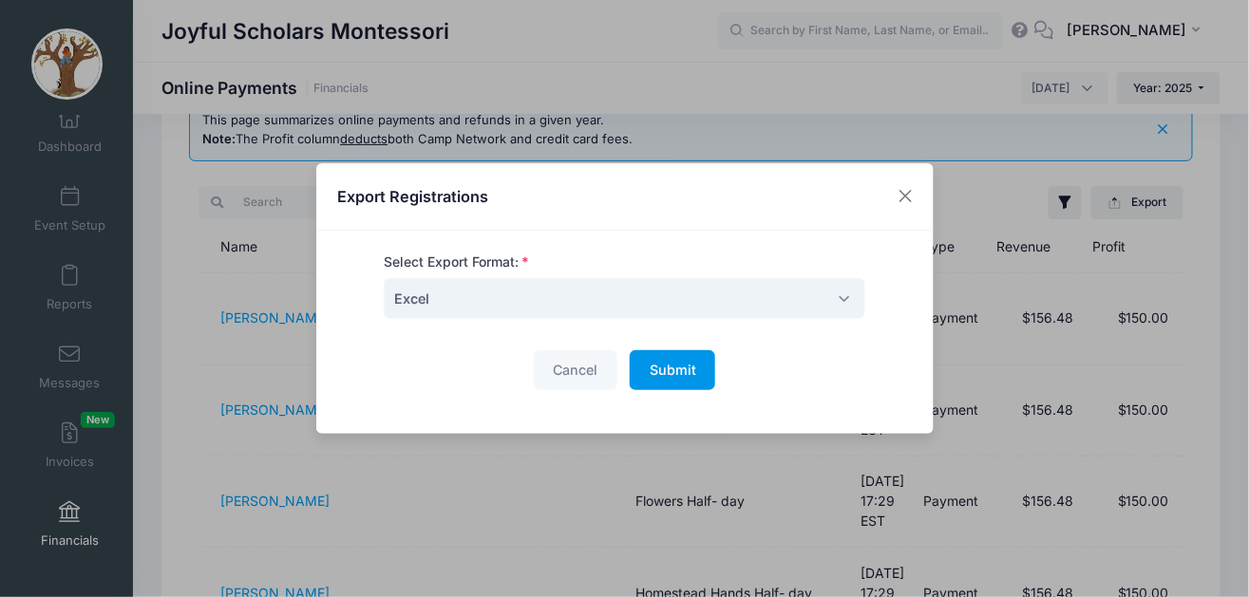
click at [666, 374] on span "Submit" at bounding box center [673, 370] width 47 height 16
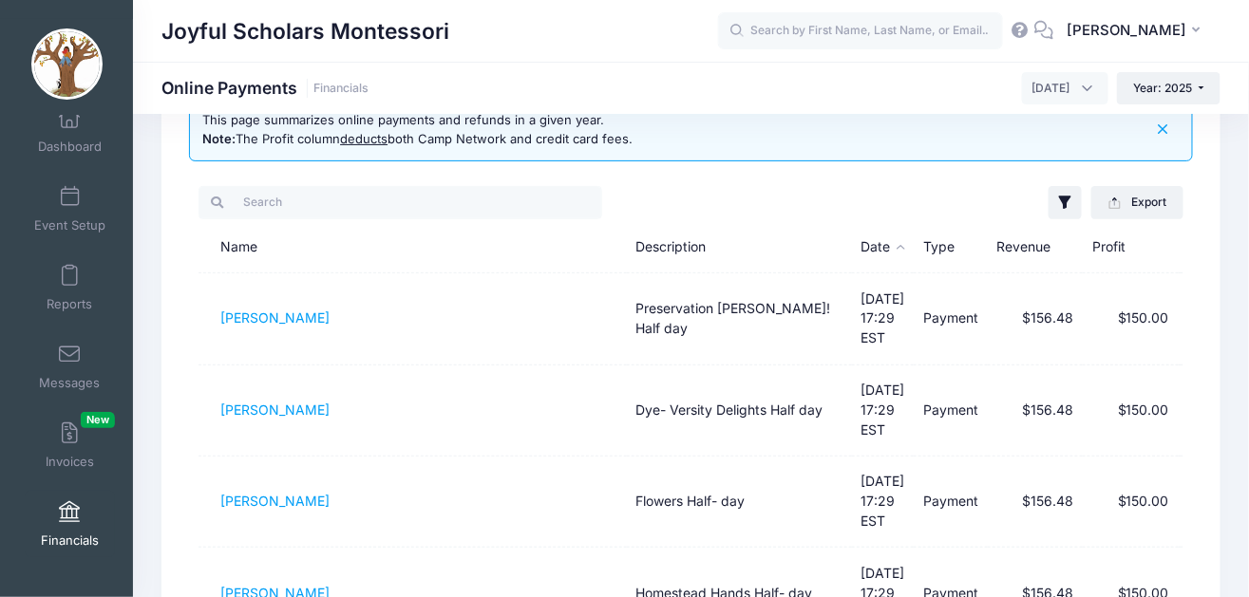
click at [1088, 90] on span "April 2025" at bounding box center [1065, 88] width 86 height 32
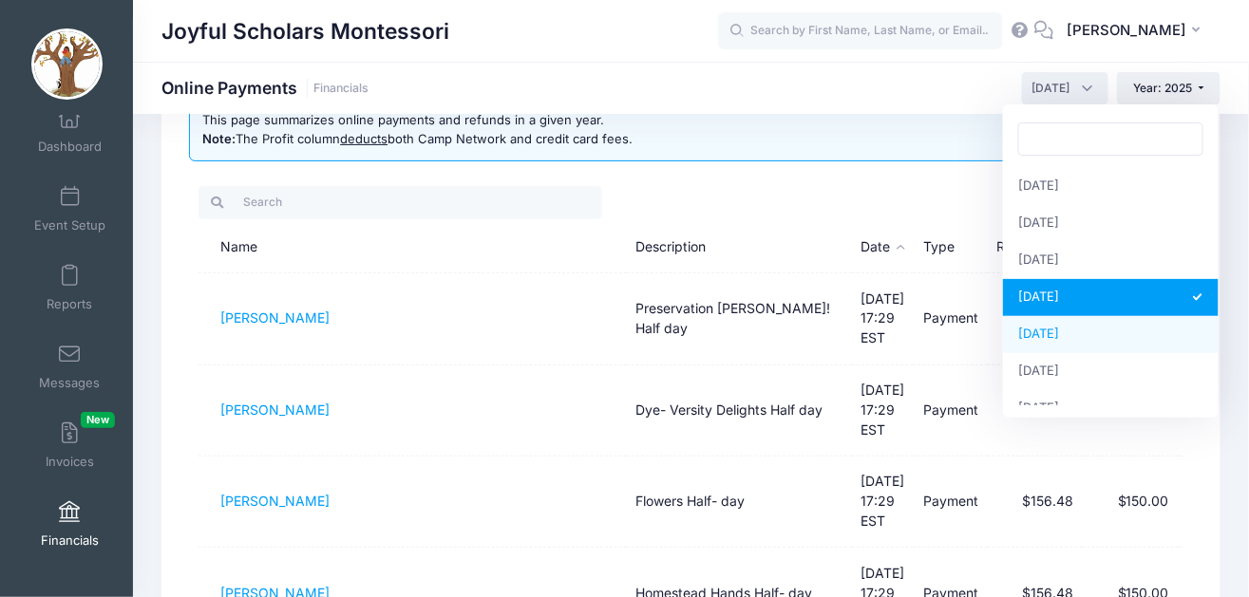
select select "5"
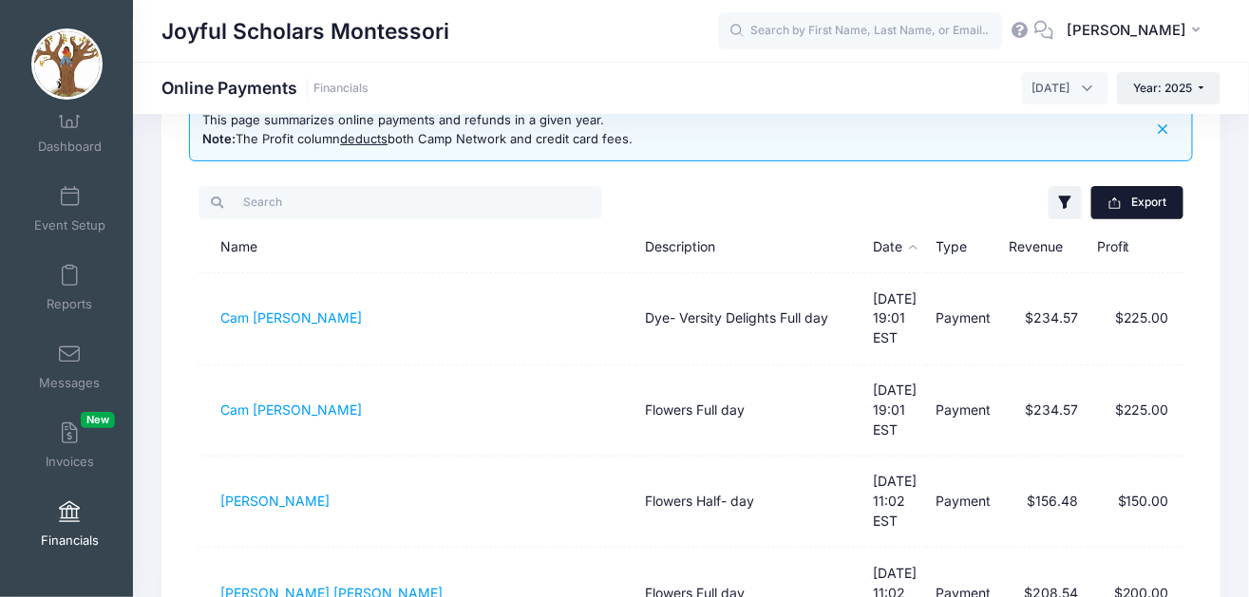
click at [1137, 203] on button "Export" at bounding box center [1137, 202] width 92 height 32
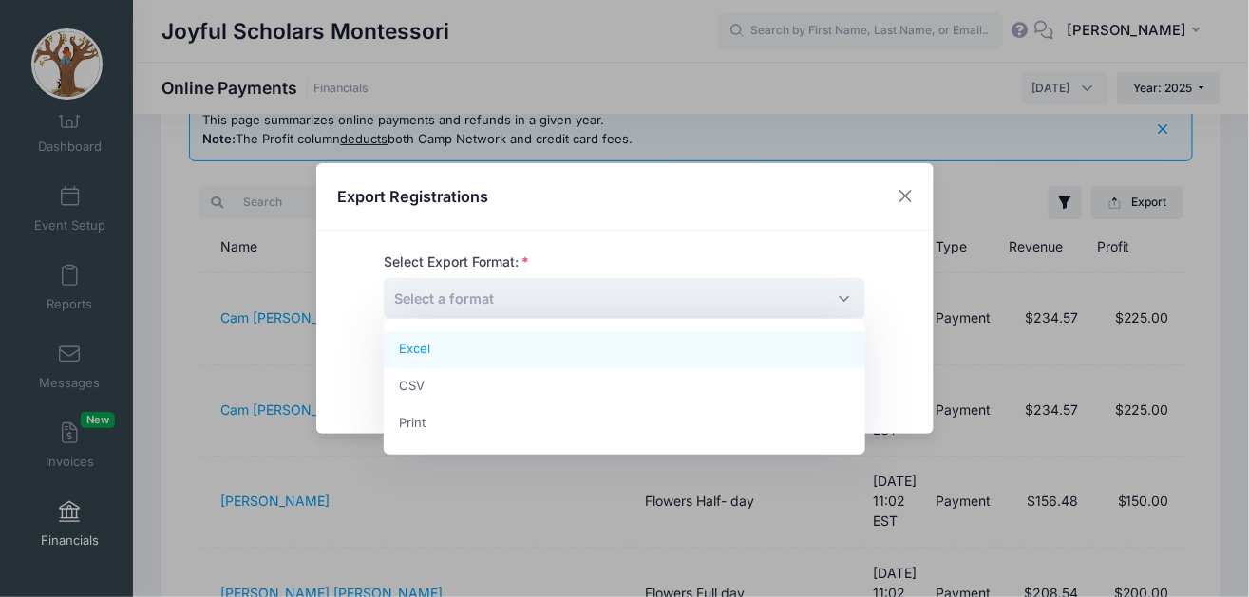
click at [833, 294] on span "Select a format" at bounding box center [625, 298] width 482 height 41
select select "excel"
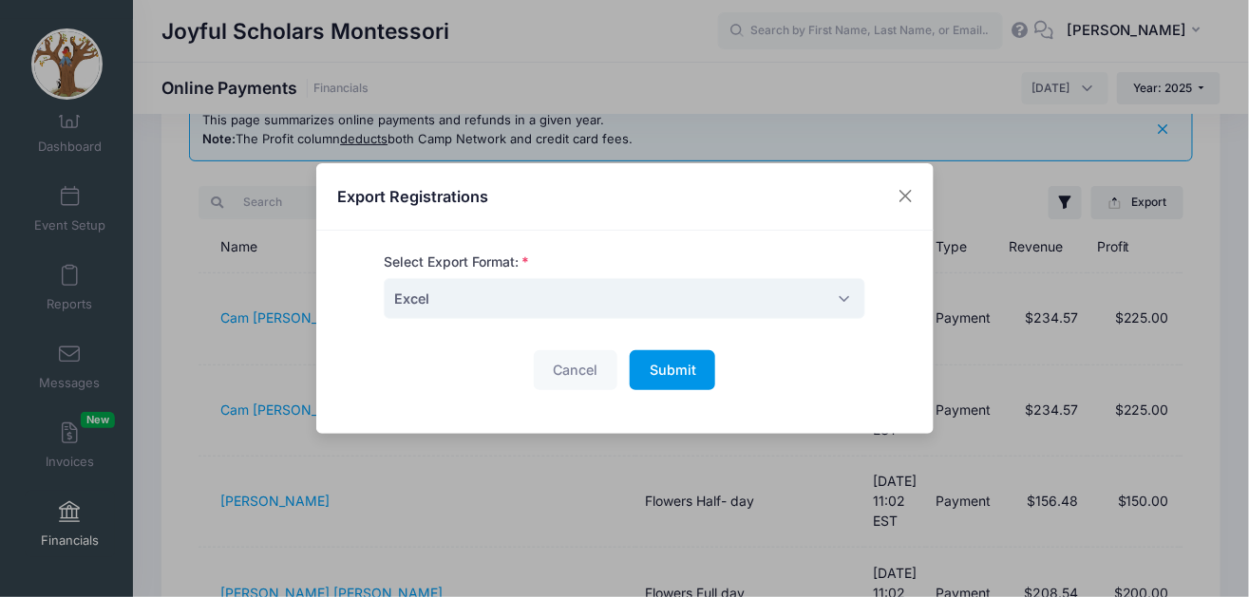
click at [677, 382] on button "Submit Please wait..." at bounding box center [672, 371] width 85 height 41
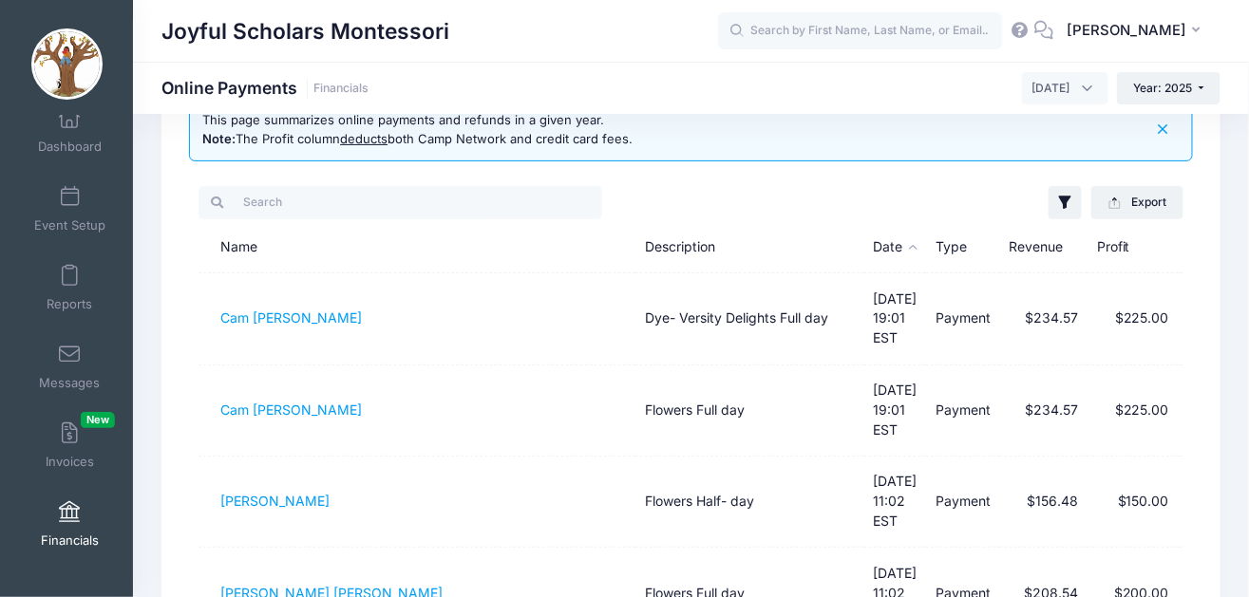
click at [1089, 88] on span "May 2025" at bounding box center [1065, 88] width 86 height 32
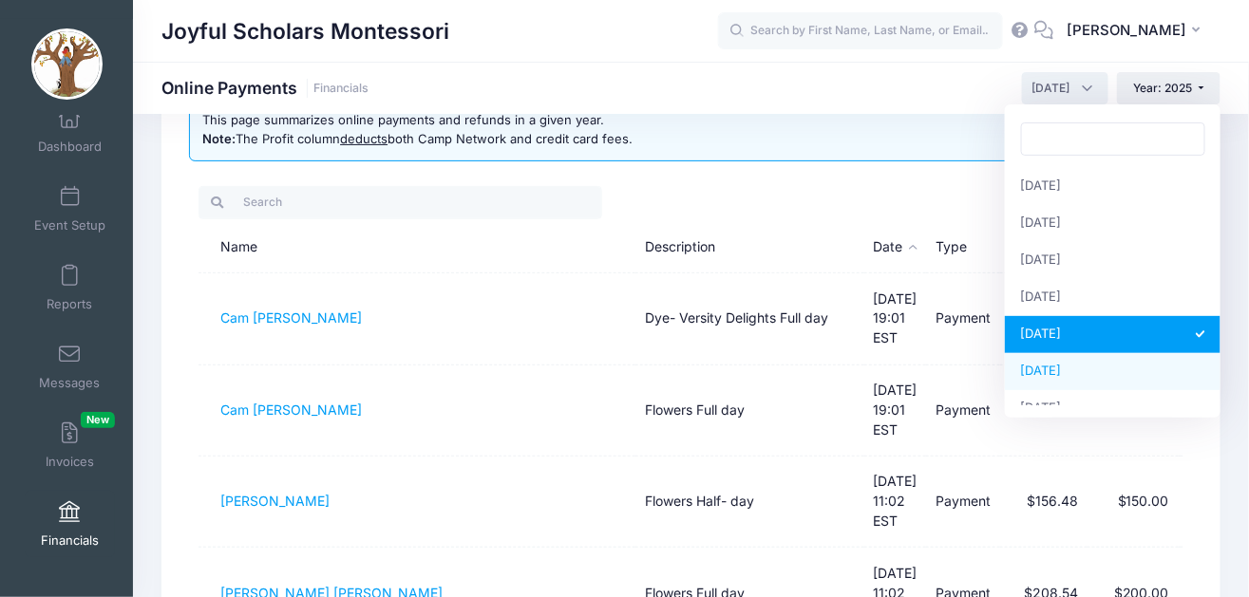
select select "6"
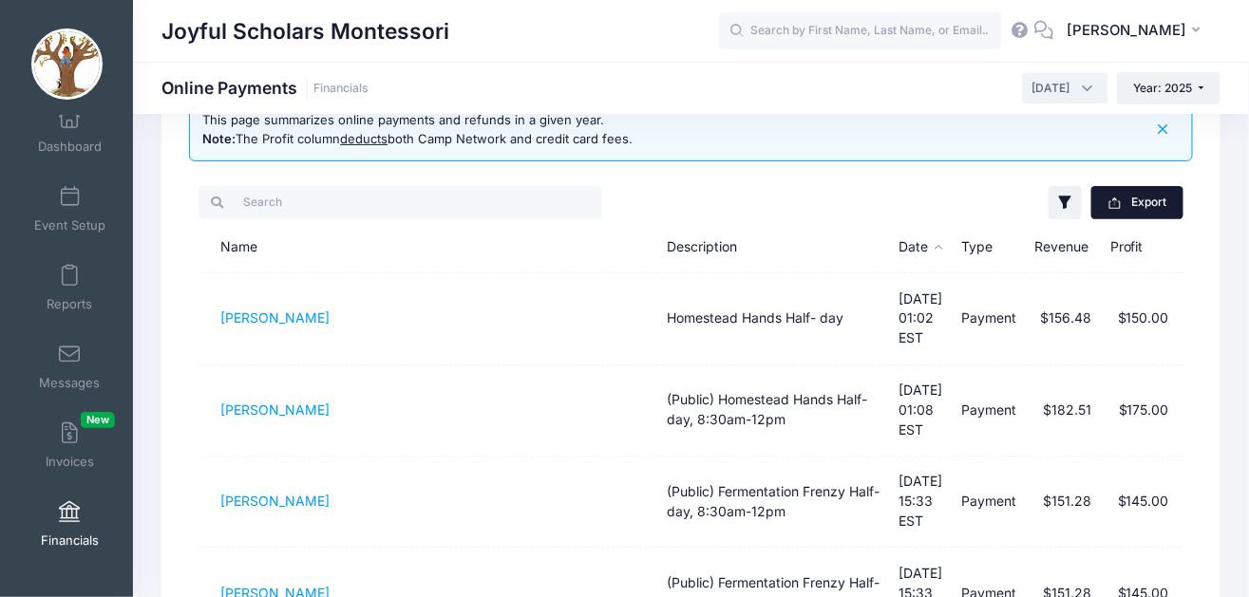
click at [1145, 199] on button "Export" at bounding box center [1137, 202] width 92 height 32
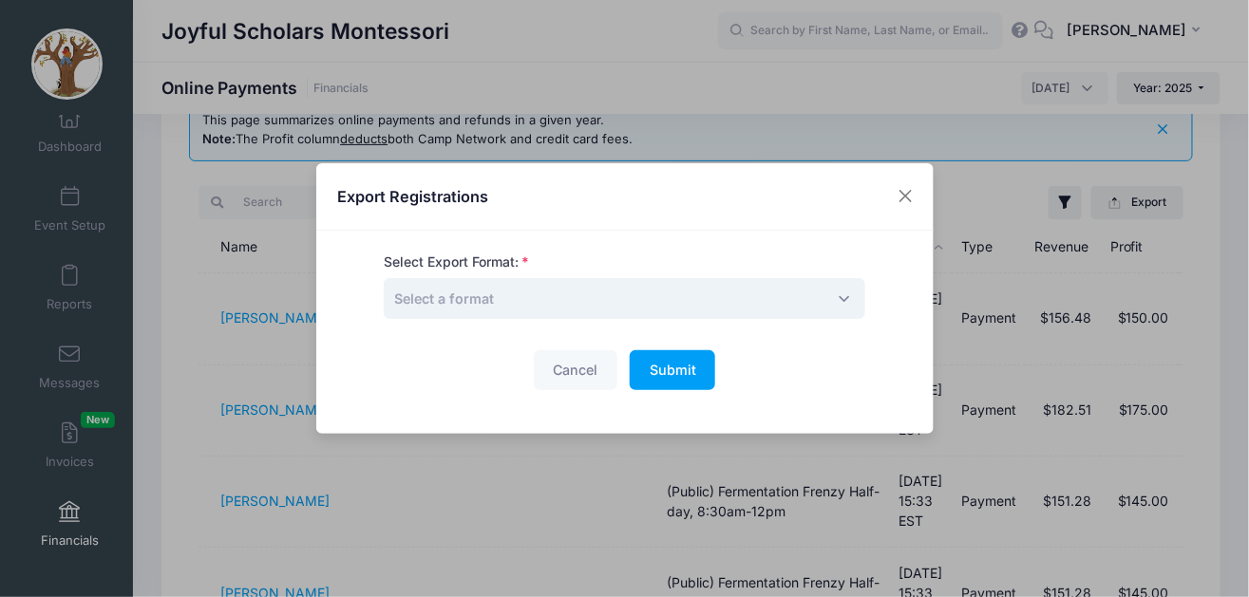
click at [790, 305] on span "Select a format" at bounding box center [625, 298] width 482 height 41
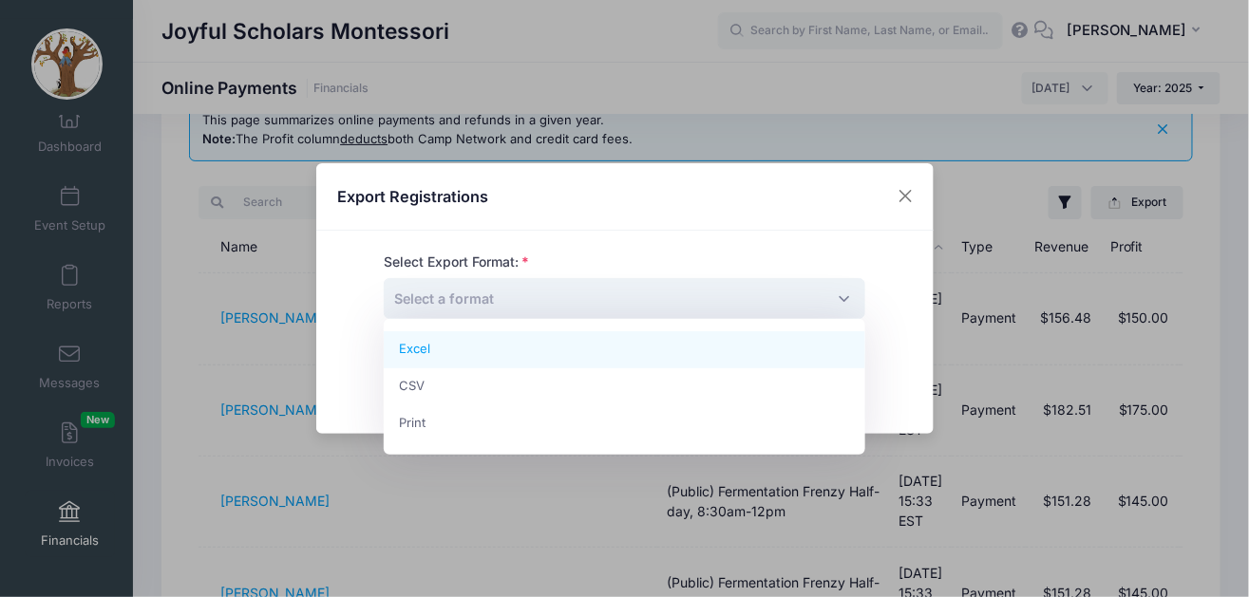
select select "excel"
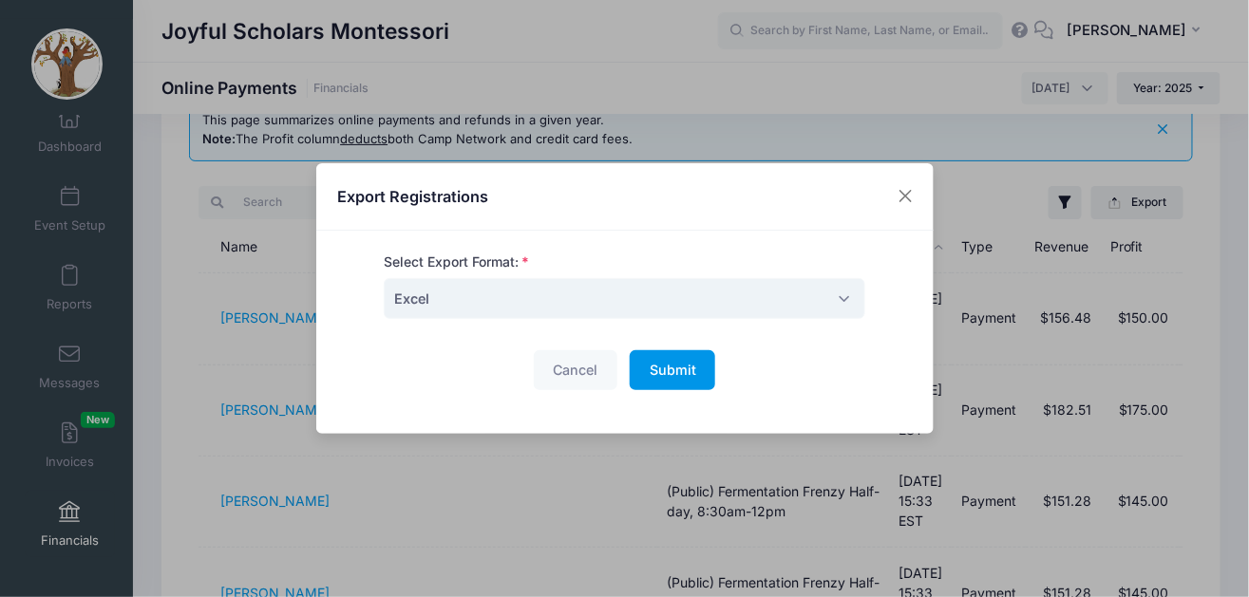
click at [690, 375] on span "Submit" at bounding box center [673, 370] width 47 height 16
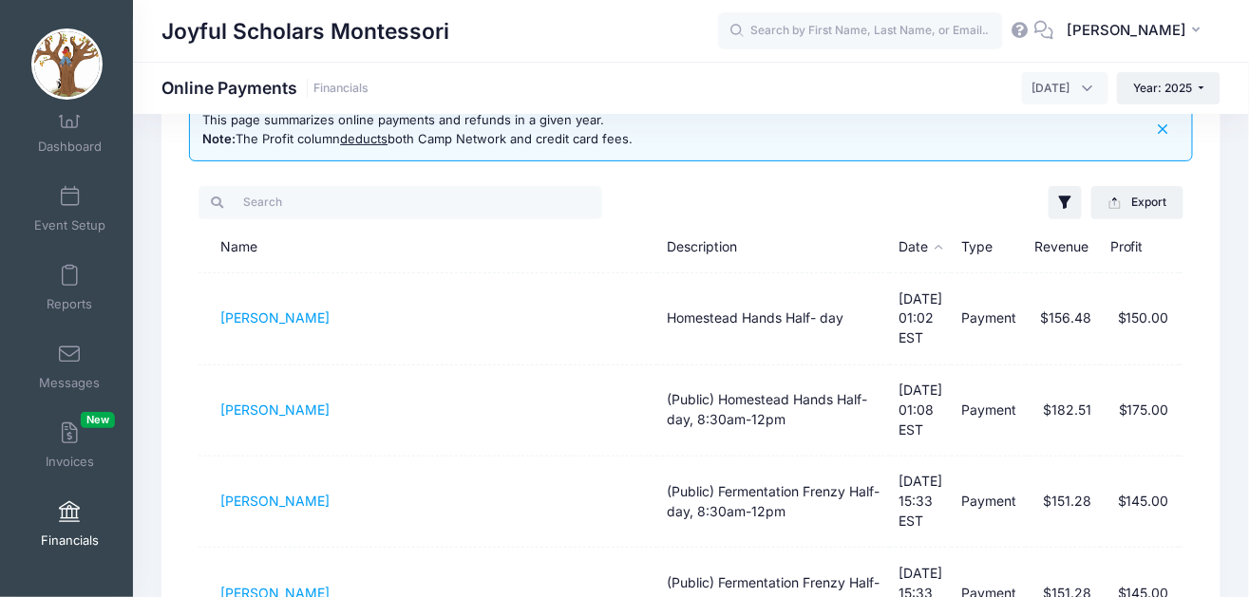
click at [1105, 161] on div "This page summarizes online payments and refunds in a given year. Note: The Pro…" at bounding box center [690, 494] width 1059 height 842
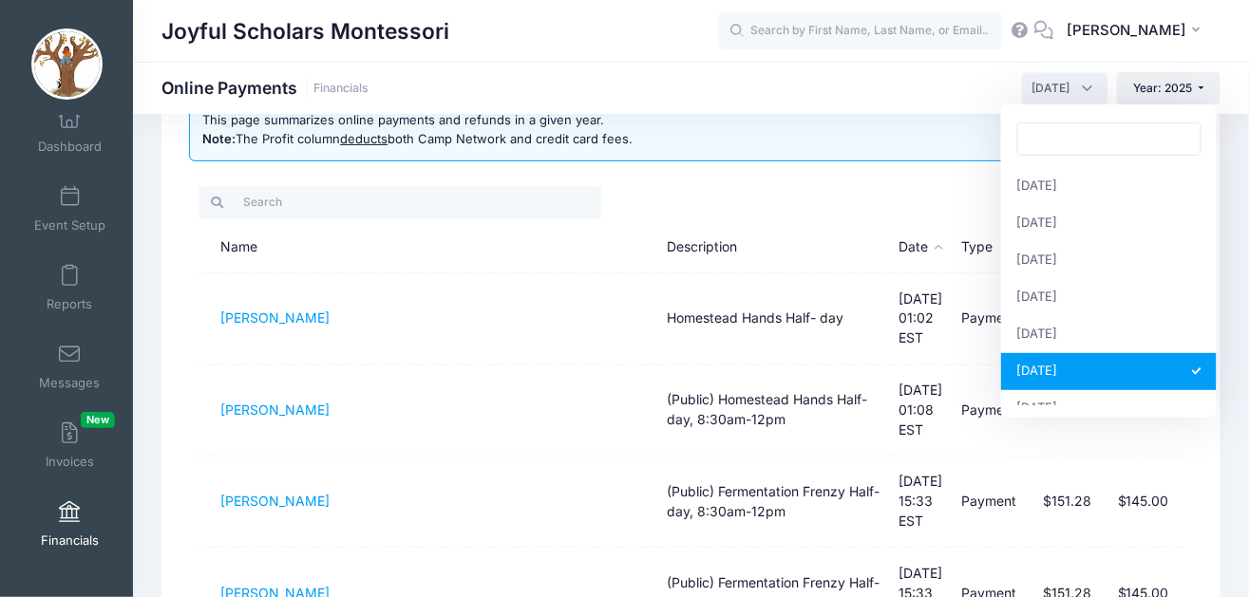
click at [1083, 81] on span "June 2025" at bounding box center [1065, 88] width 86 height 32
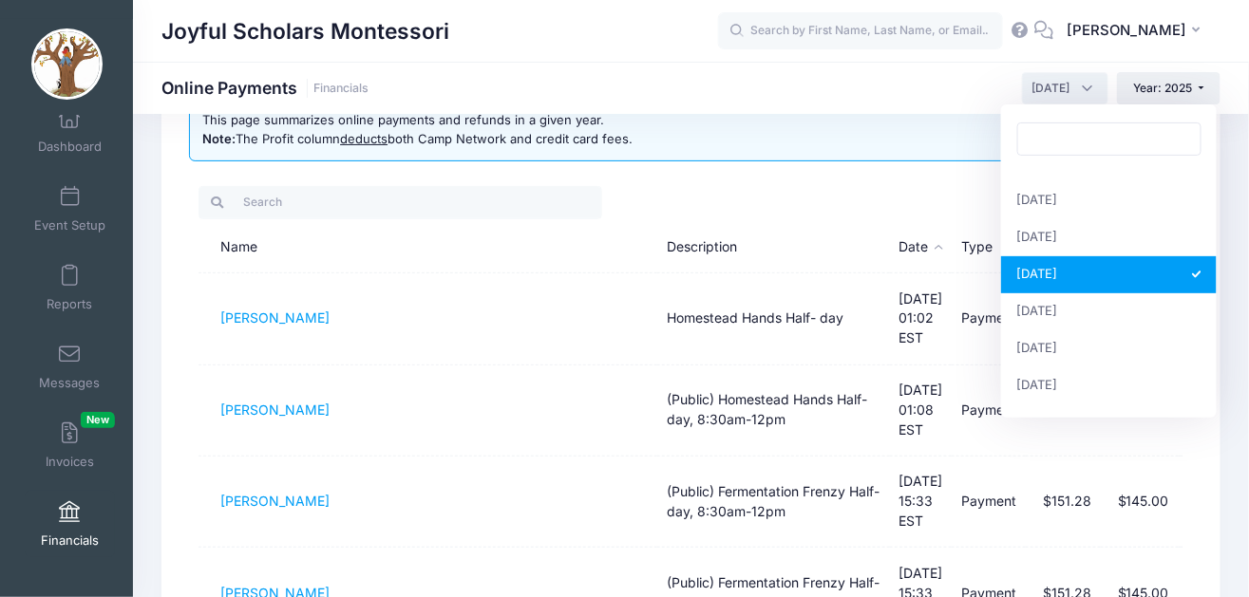
scroll to position [105, 0]
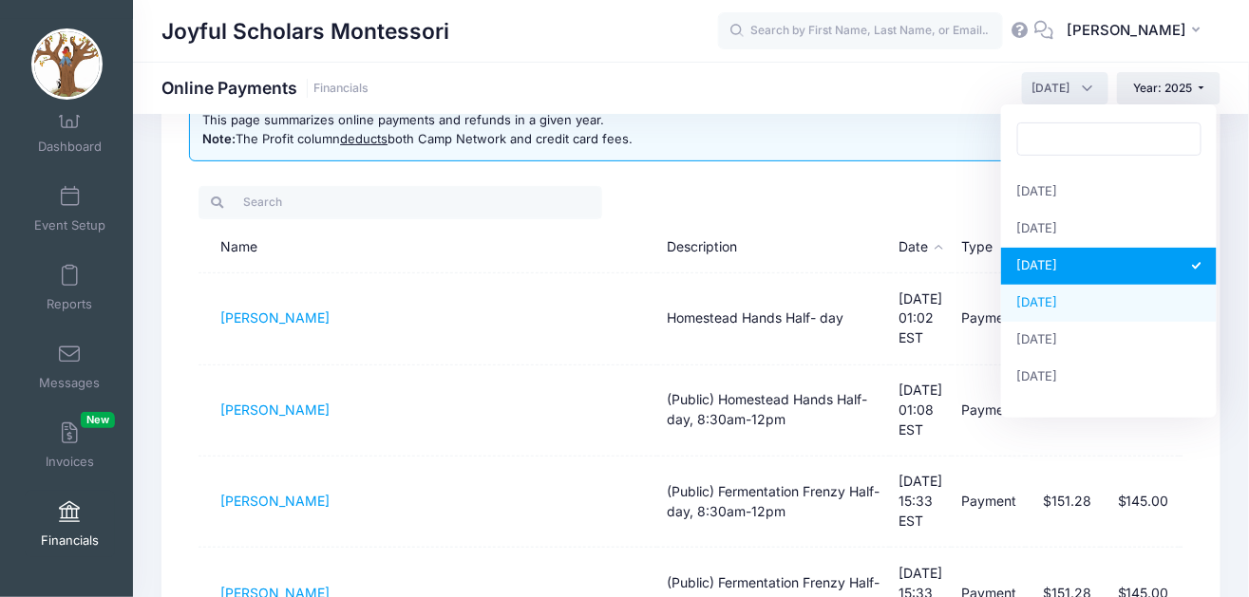
select select "7"
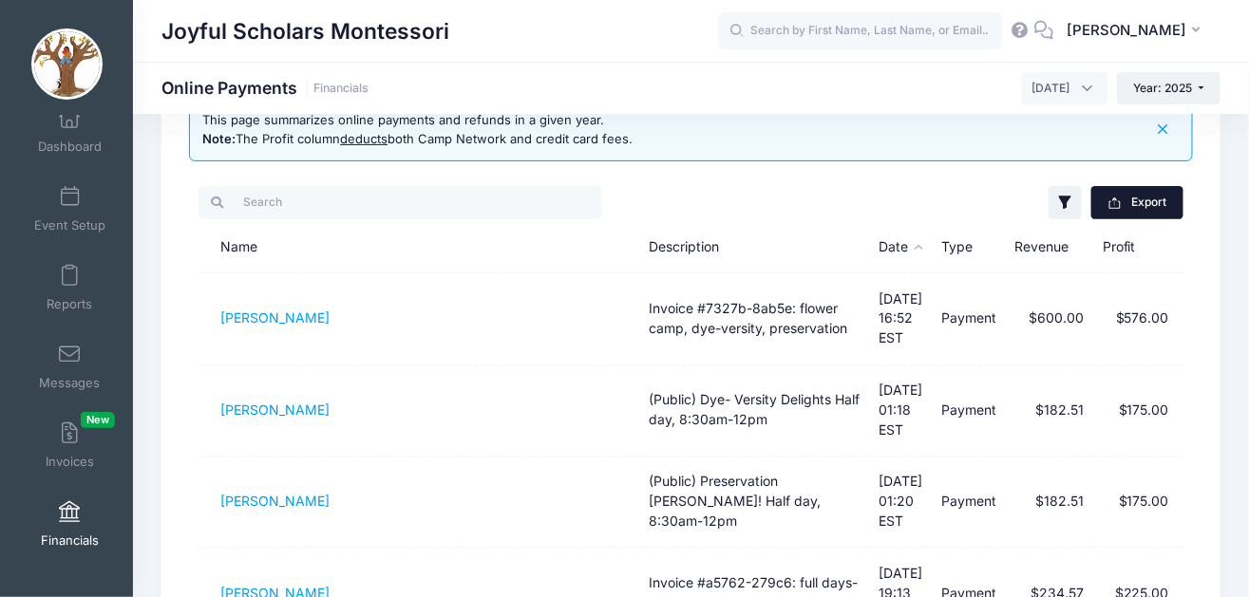
click at [1150, 205] on button "Export" at bounding box center [1137, 202] width 92 height 32
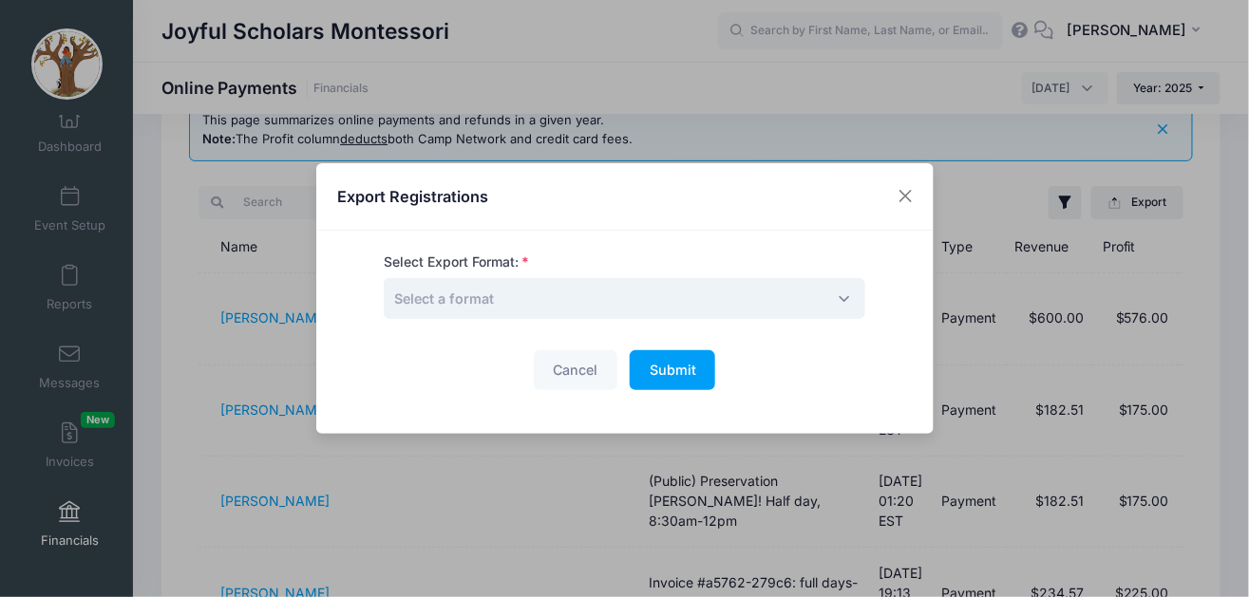
click at [783, 305] on span "Select a format" at bounding box center [625, 298] width 482 height 41
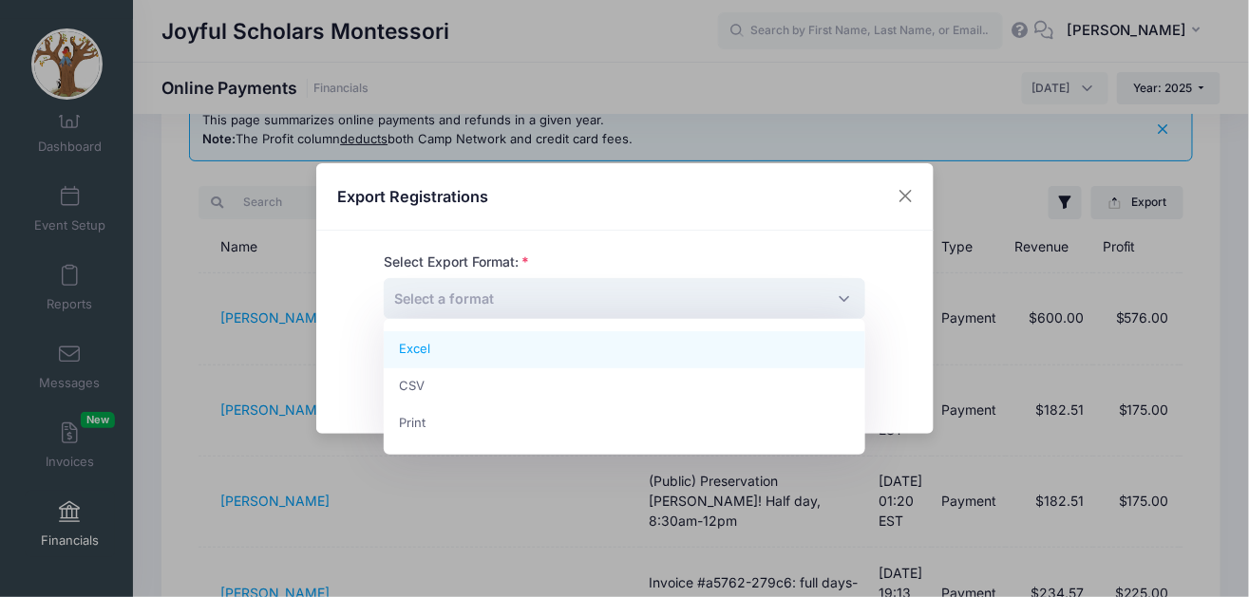
select select "excel"
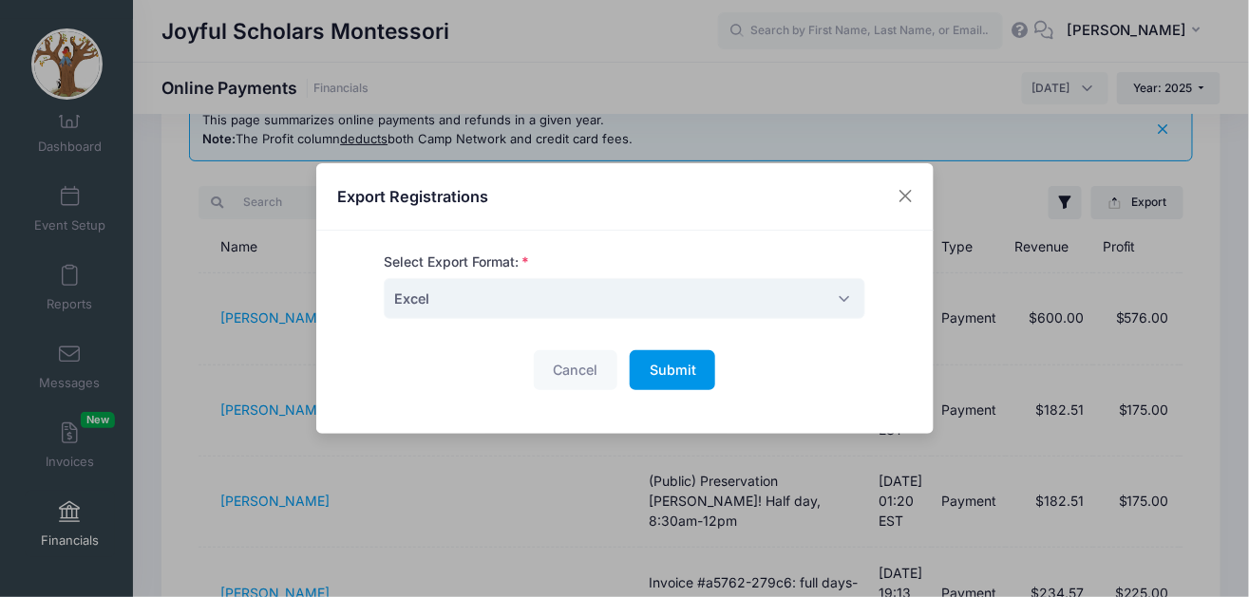
click at [675, 370] on span "Submit" at bounding box center [673, 370] width 47 height 16
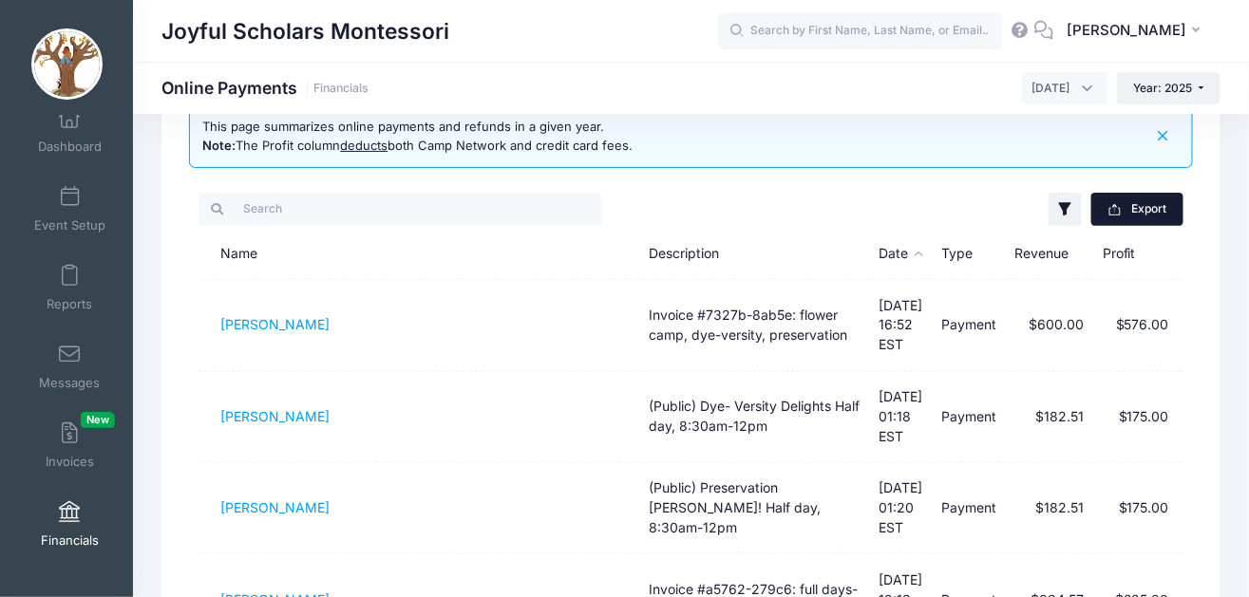
scroll to position [41, 0]
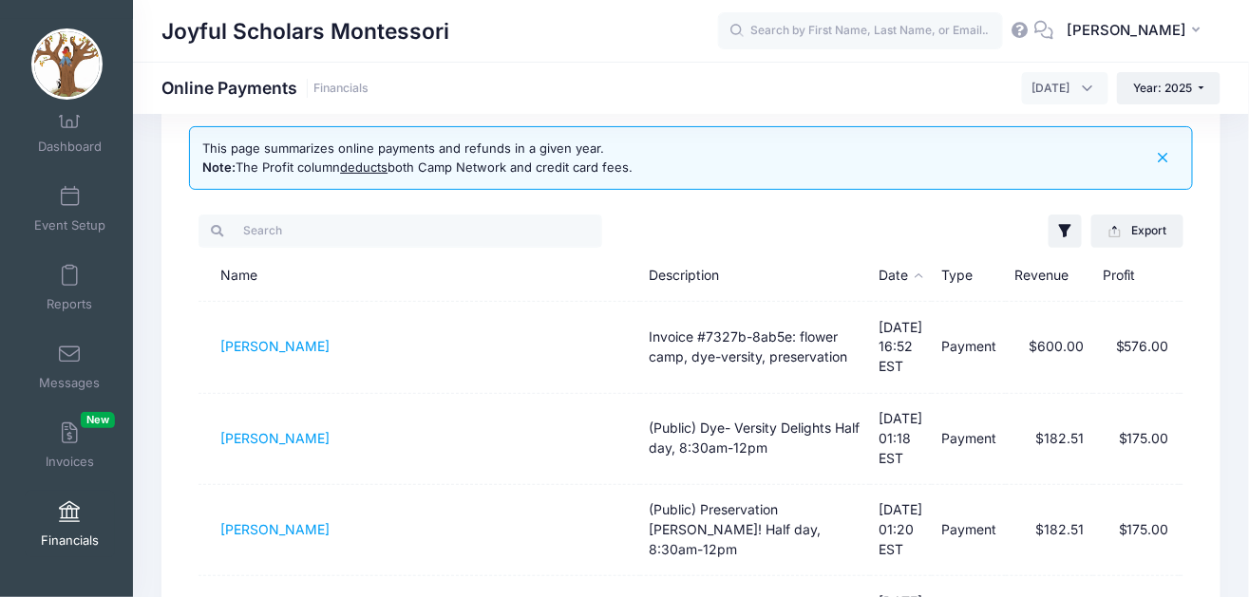
click at [1083, 85] on span "July 2025" at bounding box center [1065, 88] width 86 height 32
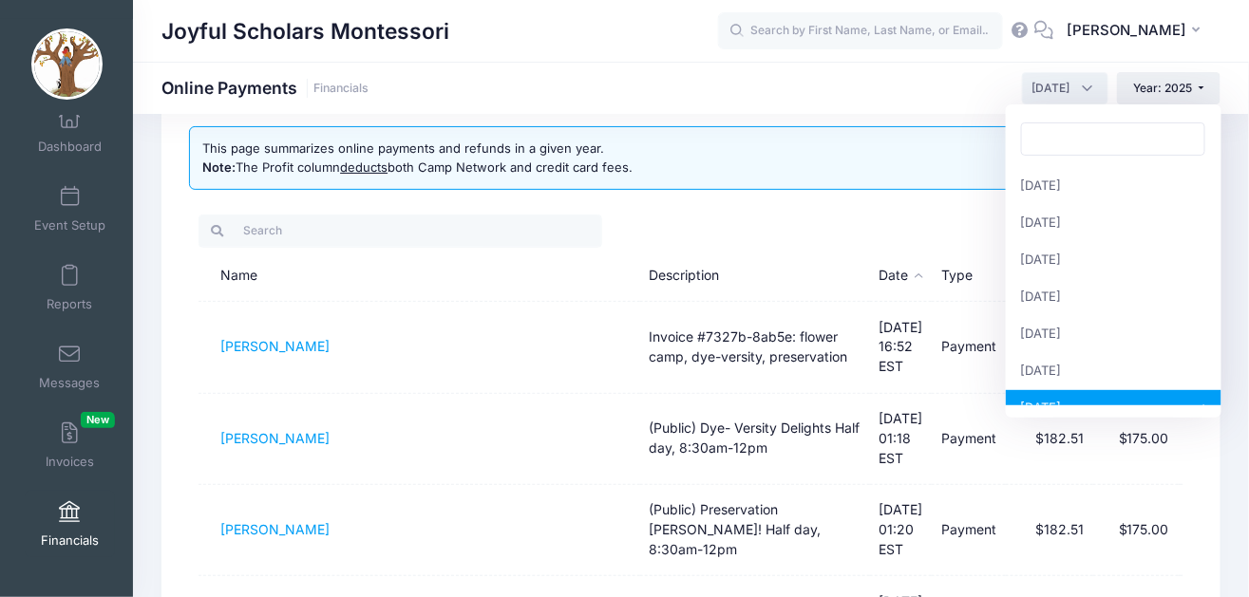
scroll to position [185, 0]
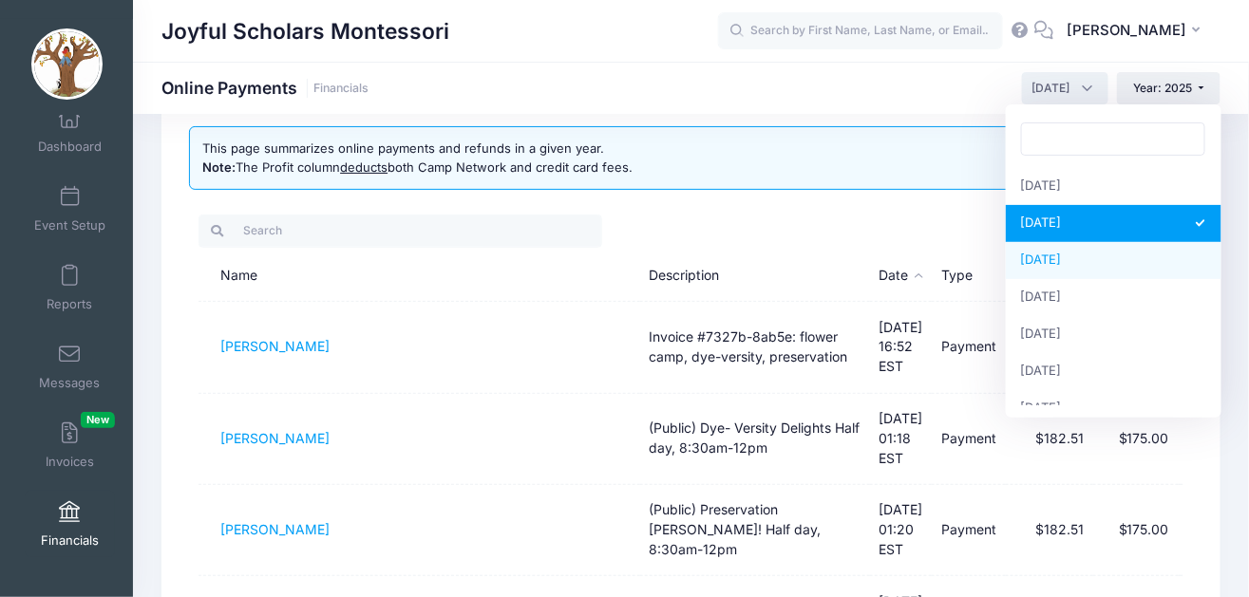
select select "8"
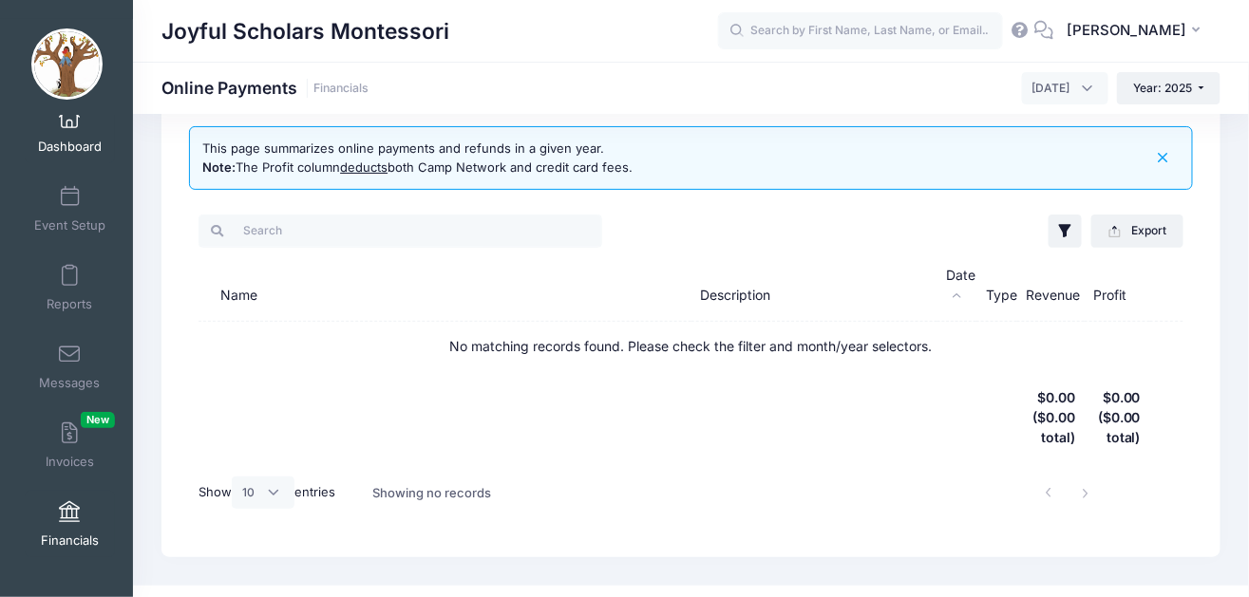
click at [68, 150] on span "Dashboard" at bounding box center [70, 147] width 64 height 16
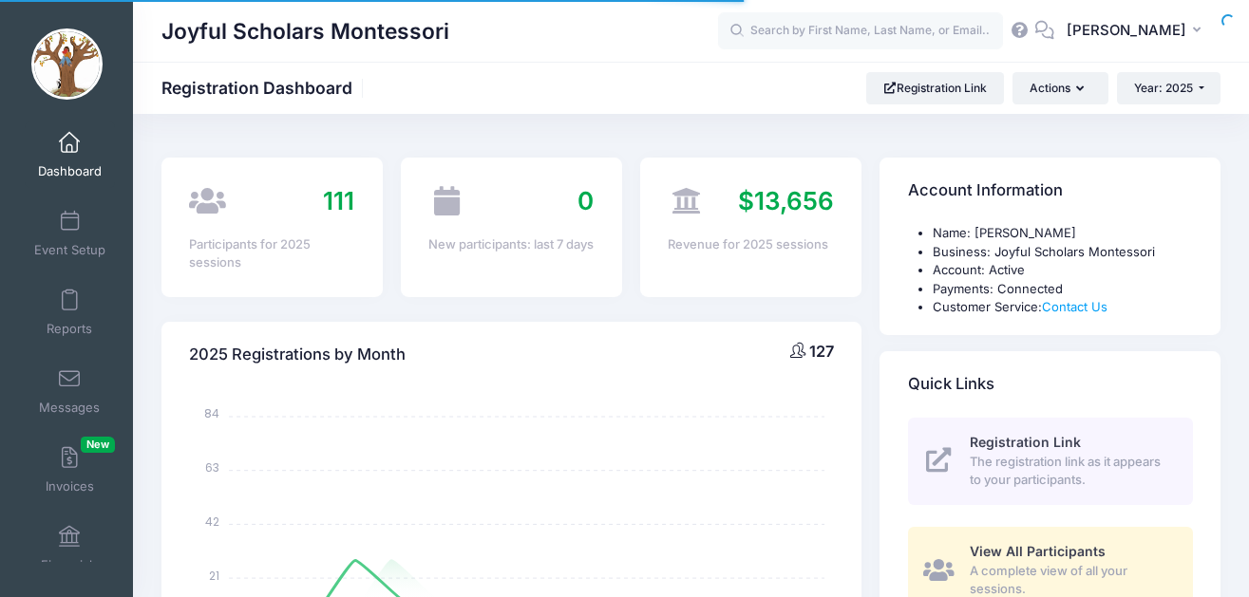
select select
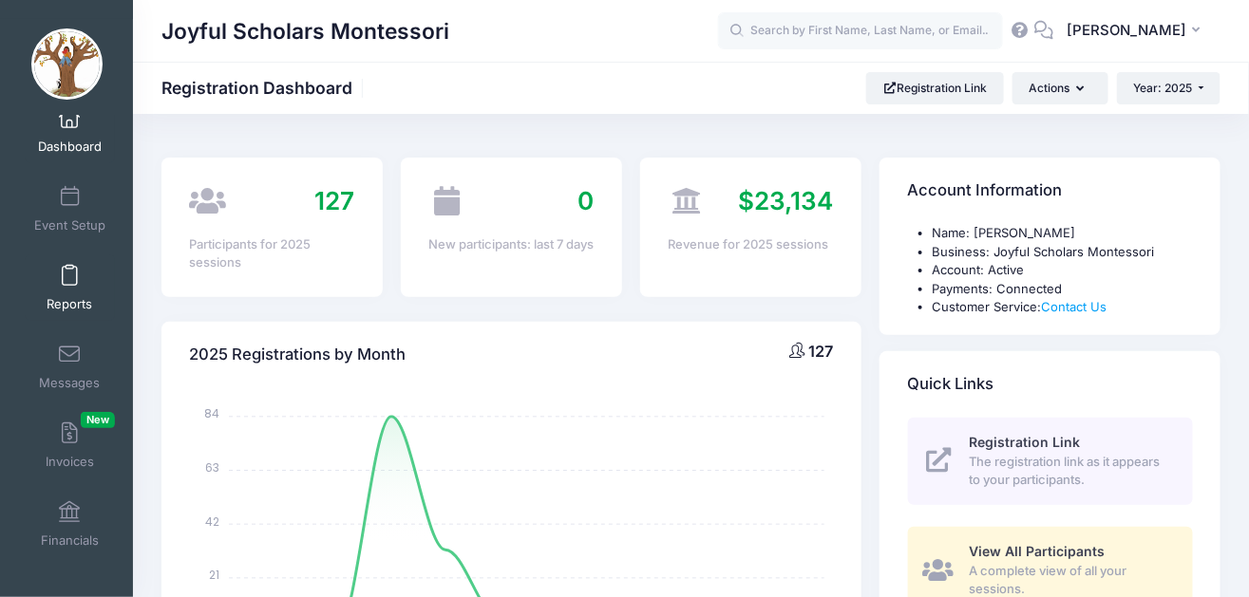
click at [77, 294] on link "Reports" at bounding box center [70, 288] width 90 height 66
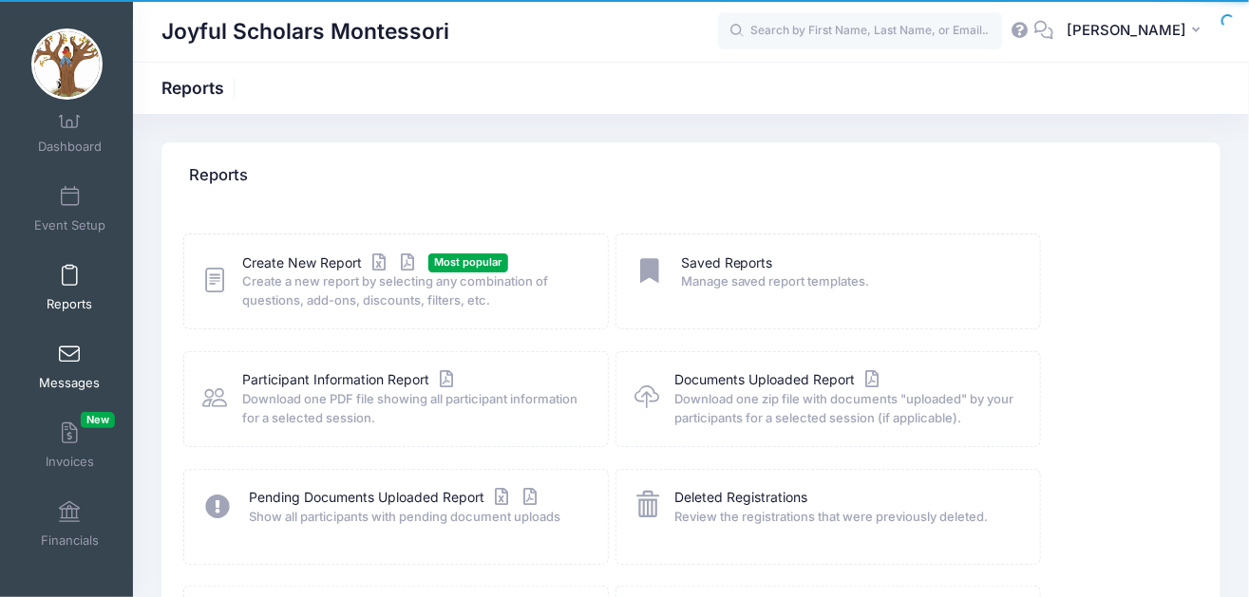
scroll to position [25, 0]
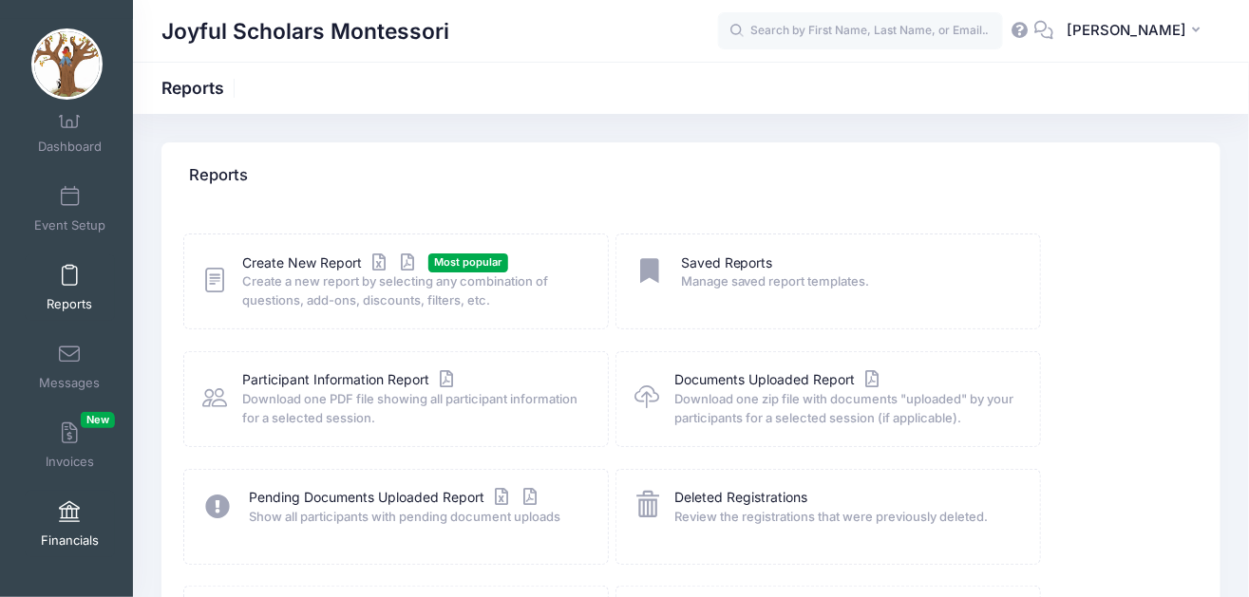
click at [69, 505] on span at bounding box center [69, 513] width 0 height 21
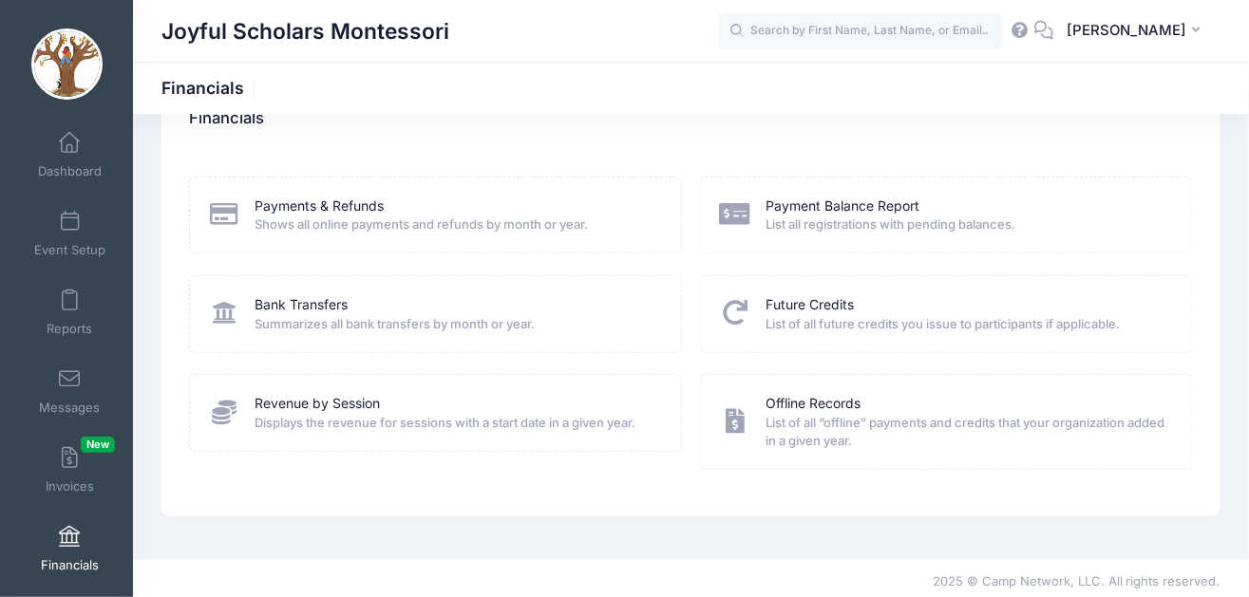
scroll to position [61, 0]
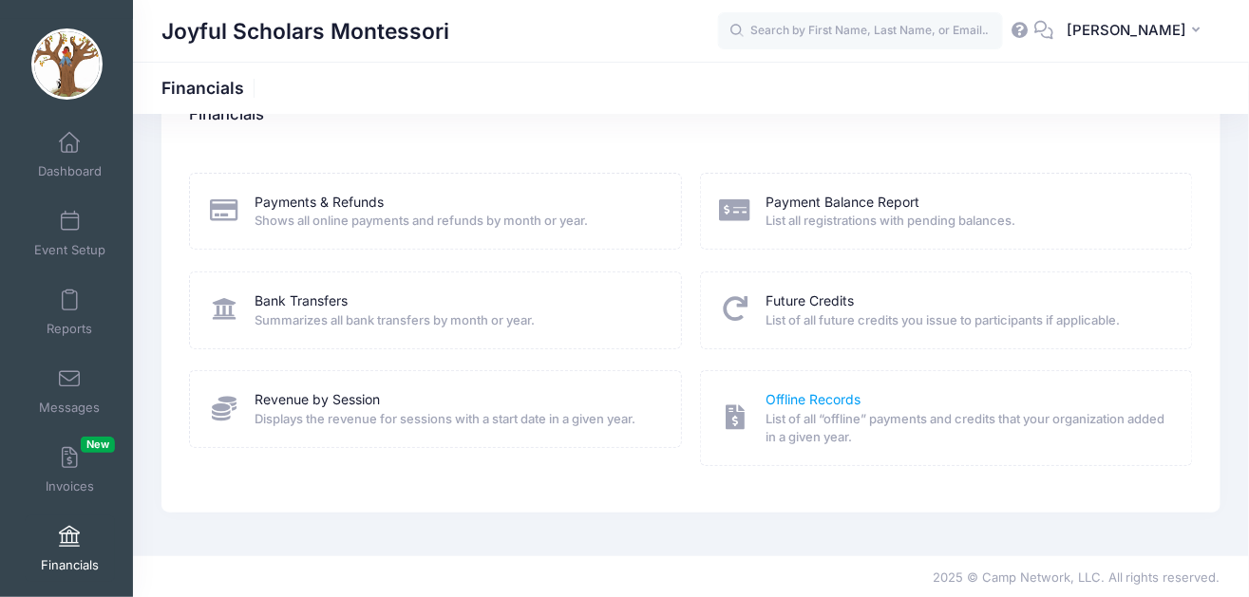
click at [840, 397] on link "Offline Records" at bounding box center [814, 400] width 95 height 20
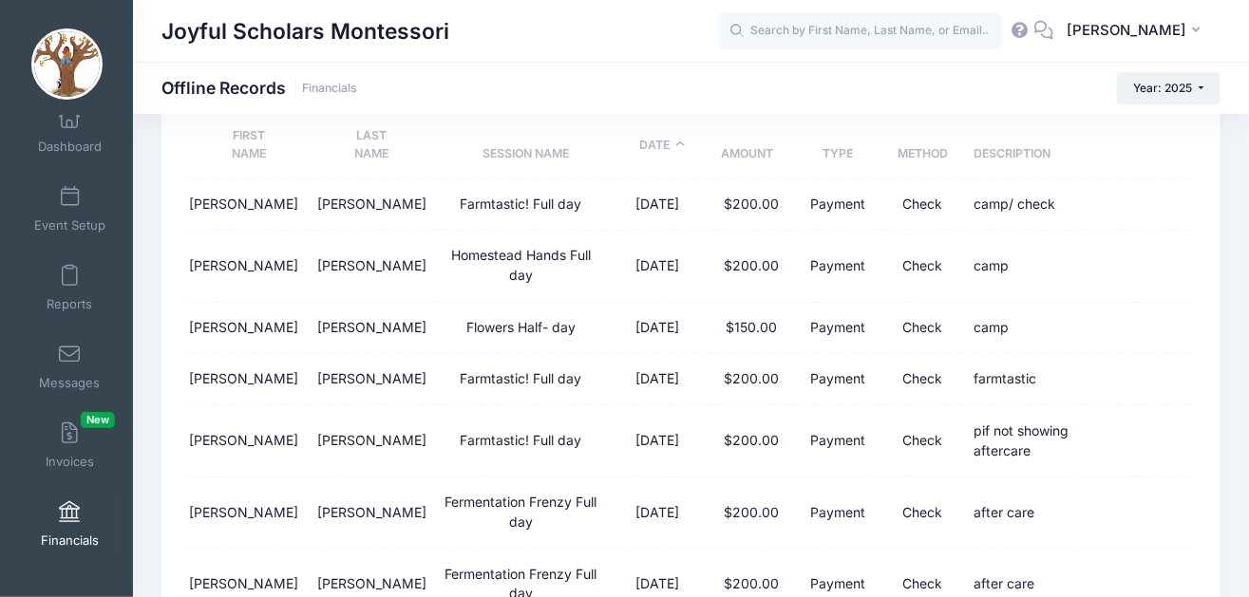
scroll to position [116, 0]
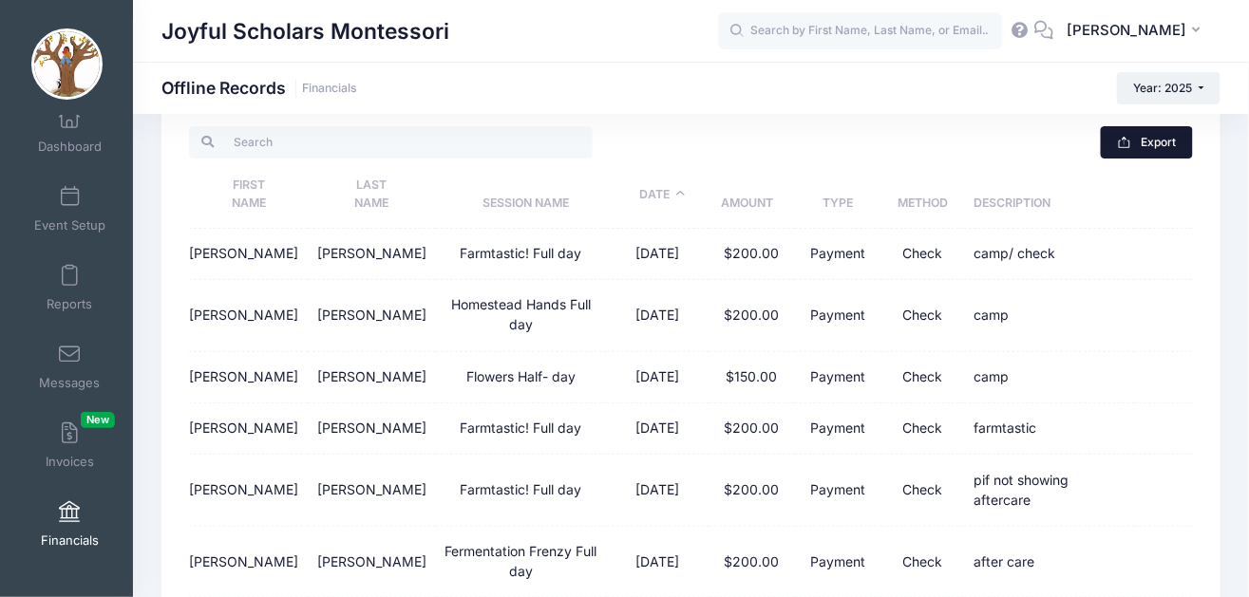
click at [1153, 138] on button "Export" at bounding box center [1147, 142] width 92 height 32
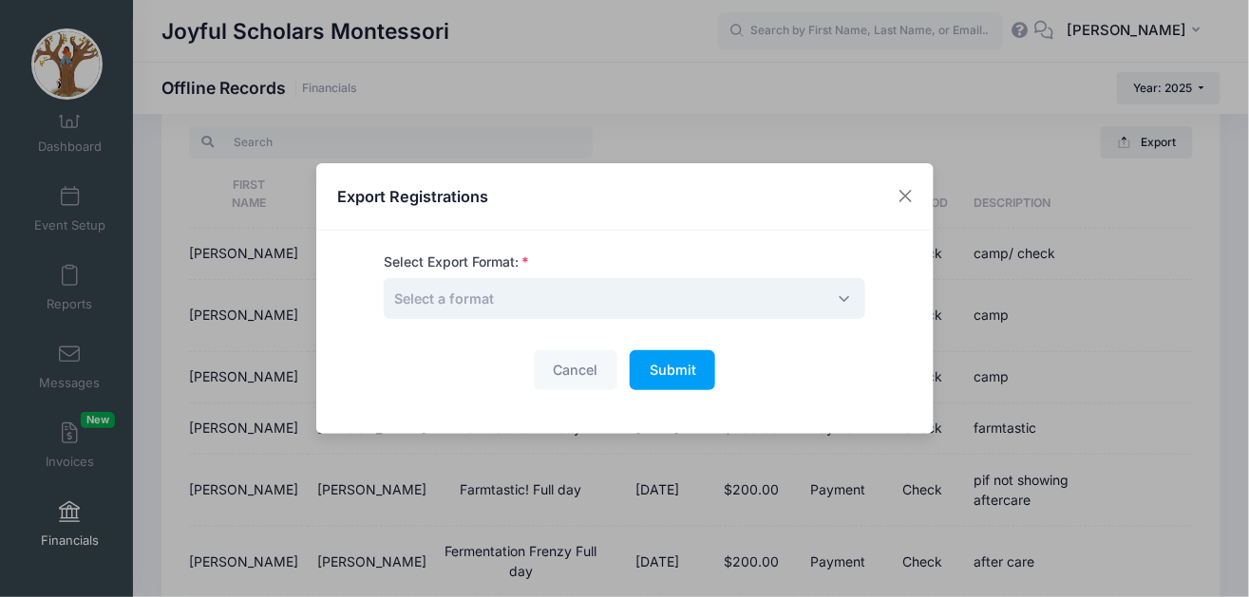
click at [665, 303] on span "Select a format" at bounding box center [625, 298] width 482 height 41
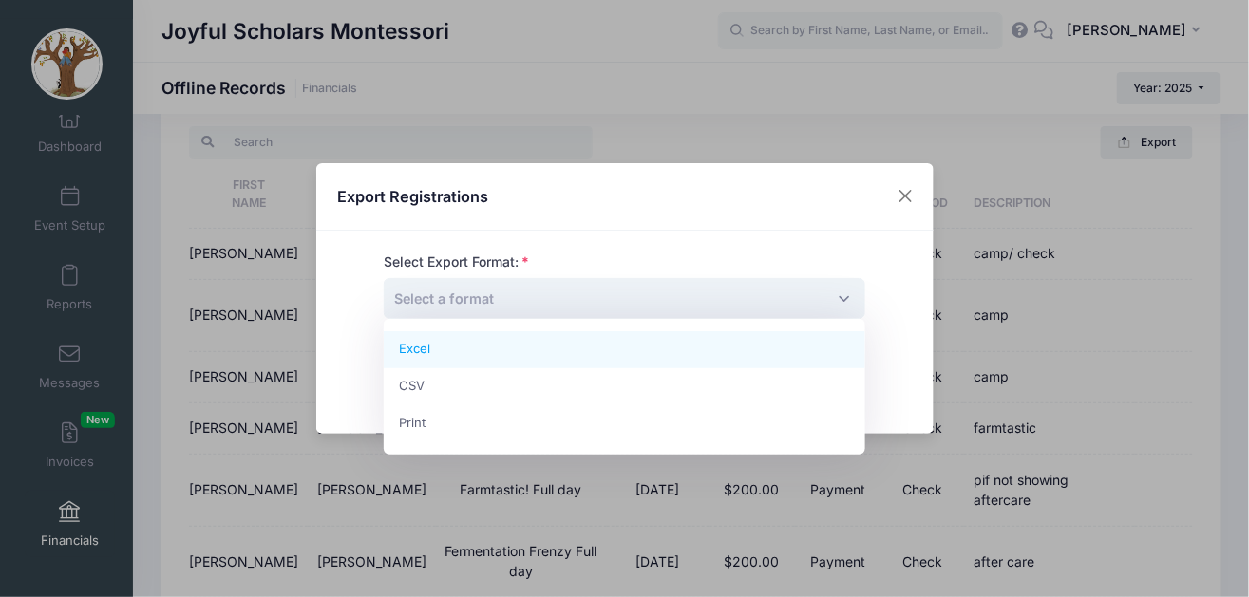
select select "excel"
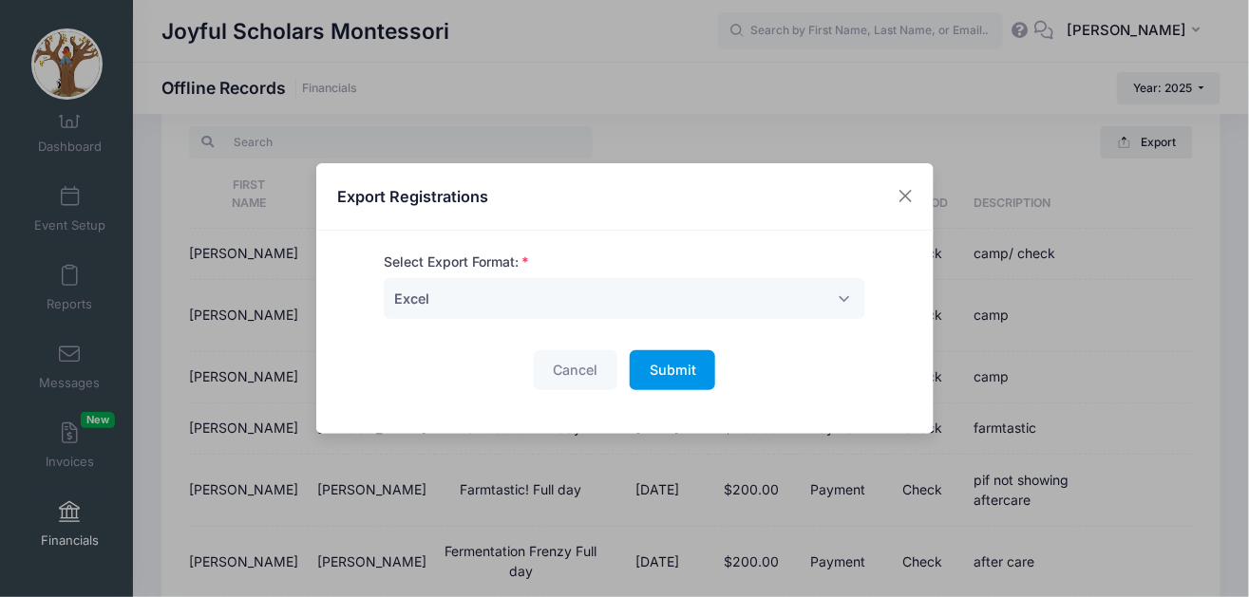
click at [670, 370] on span "Submit" at bounding box center [673, 370] width 47 height 16
